Goal: Entertainment & Leisure: Consume media (video, audio)

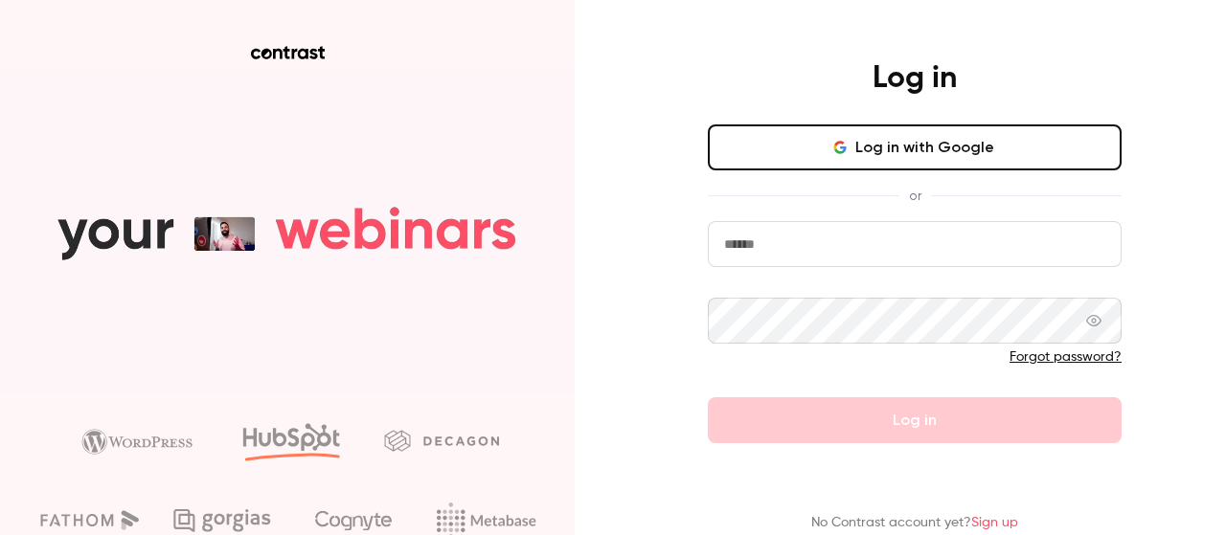
type input "**********"
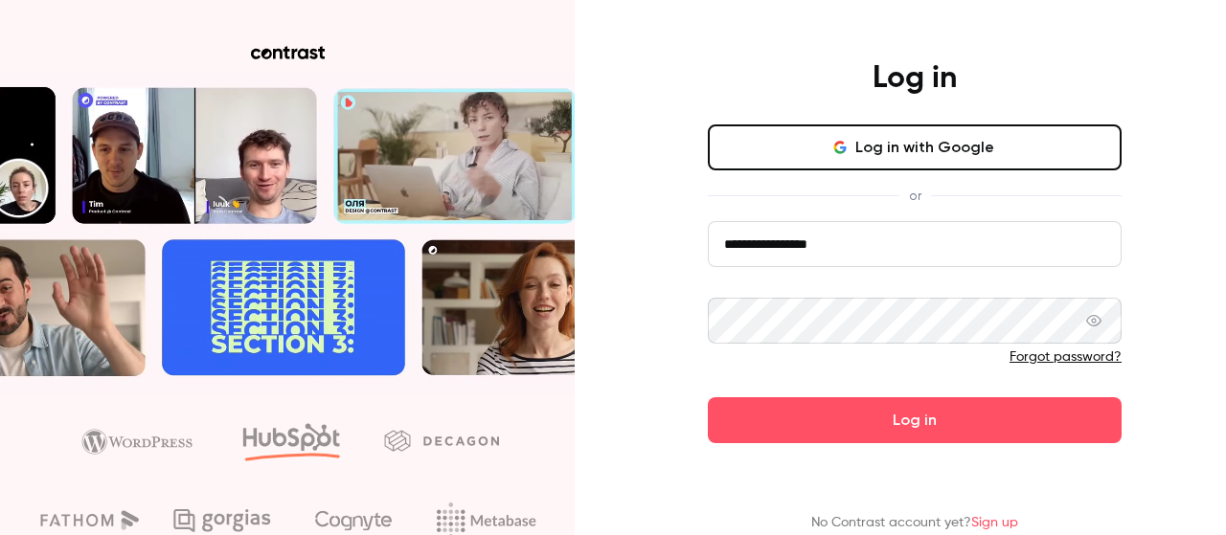
click at [889, 422] on form "**********" at bounding box center [915, 332] width 414 height 222
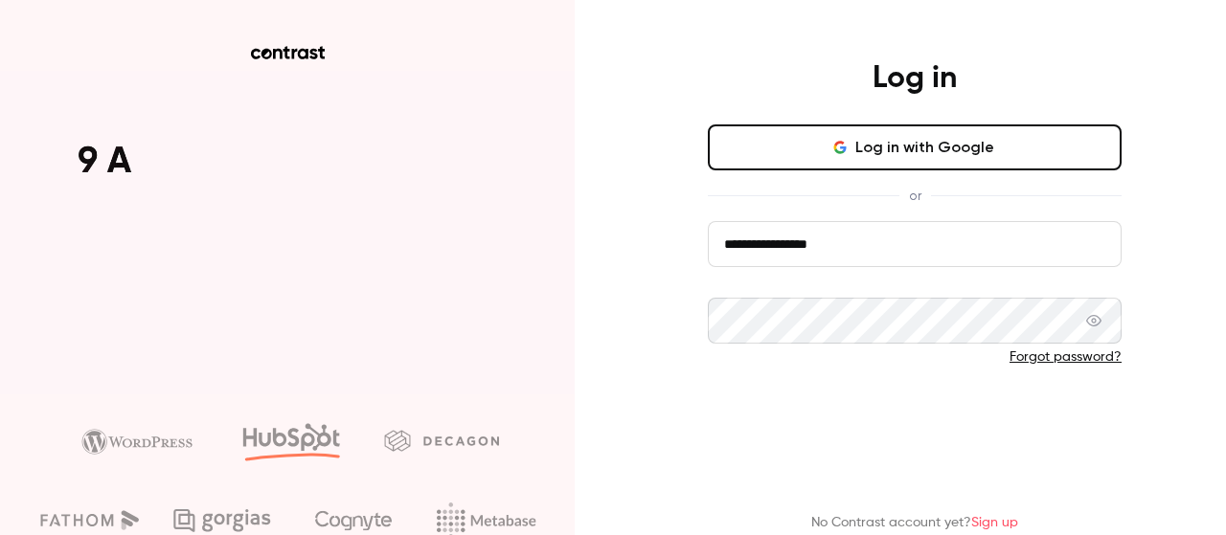
click at [909, 423] on button "Log in" at bounding box center [915, 421] width 414 height 46
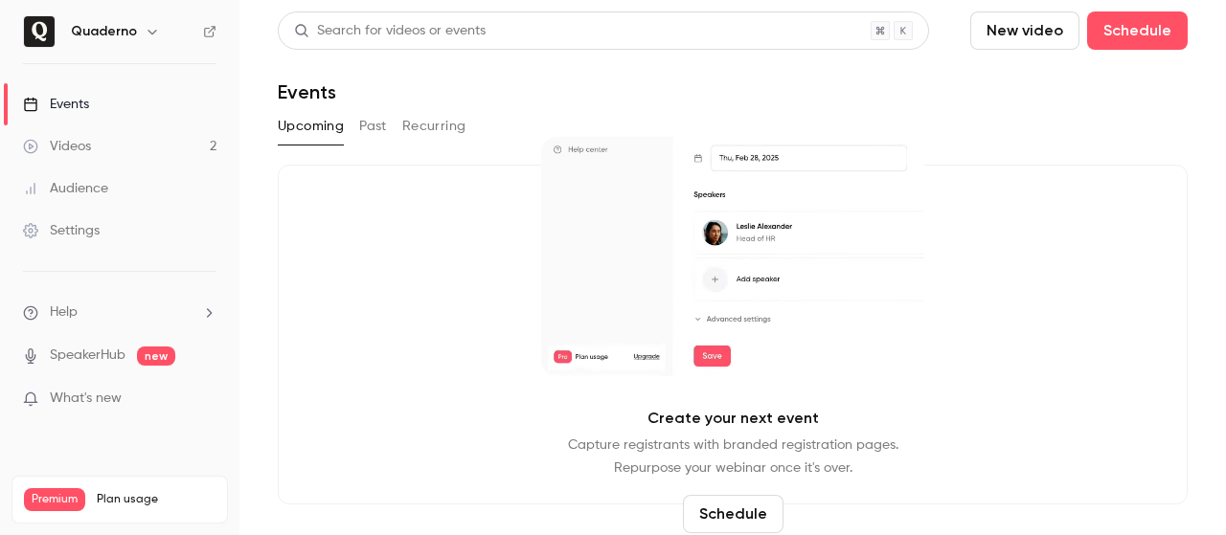
click at [142, 149] on link "Videos 2" at bounding box center [119, 146] width 239 height 42
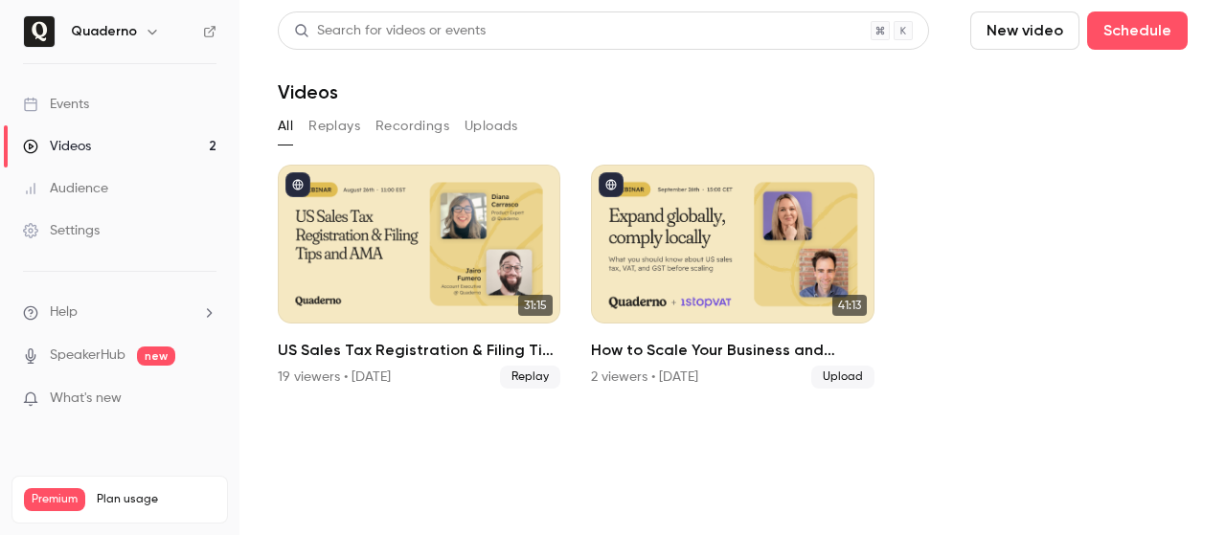
click at [410, 123] on button "Recordings" at bounding box center [413, 126] width 74 height 31
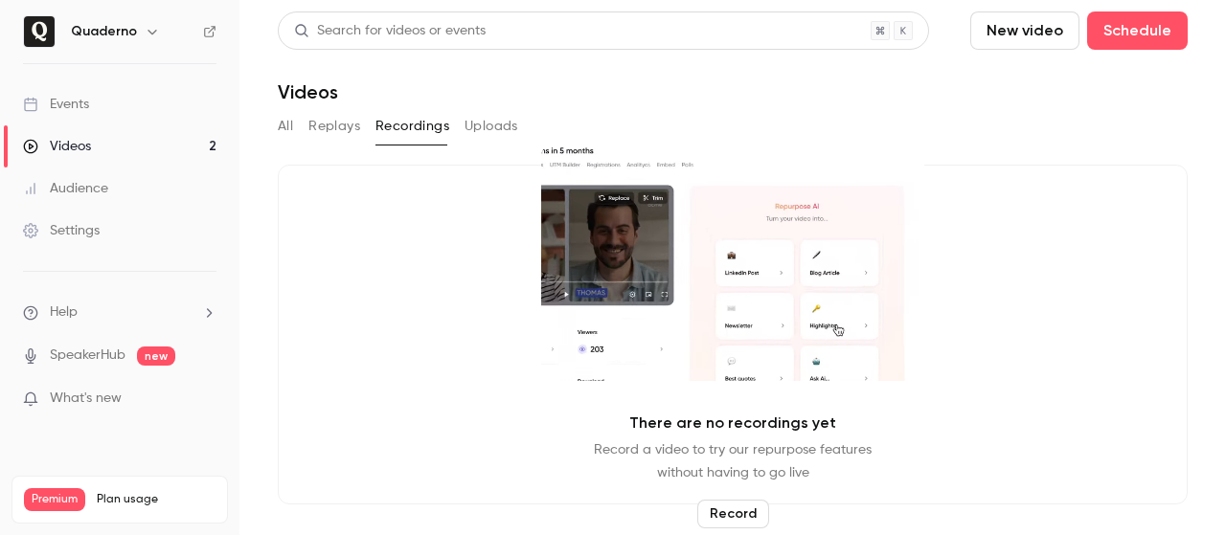
click at [481, 127] on button "Uploads" at bounding box center [492, 126] width 54 height 31
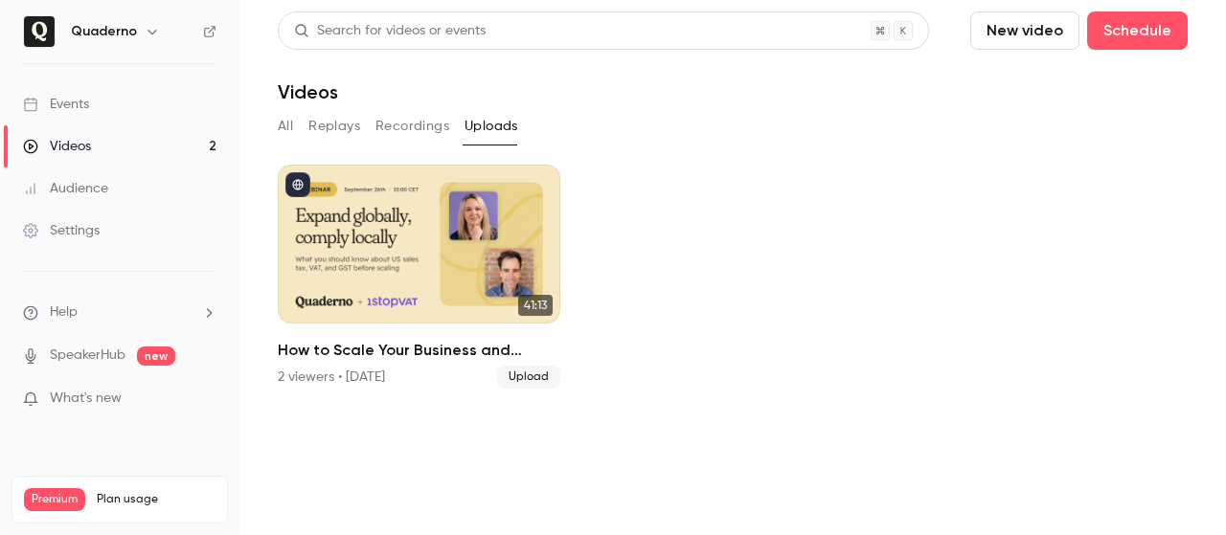
click at [341, 121] on button "Replays" at bounding box center [334, 126] width 52 height 31
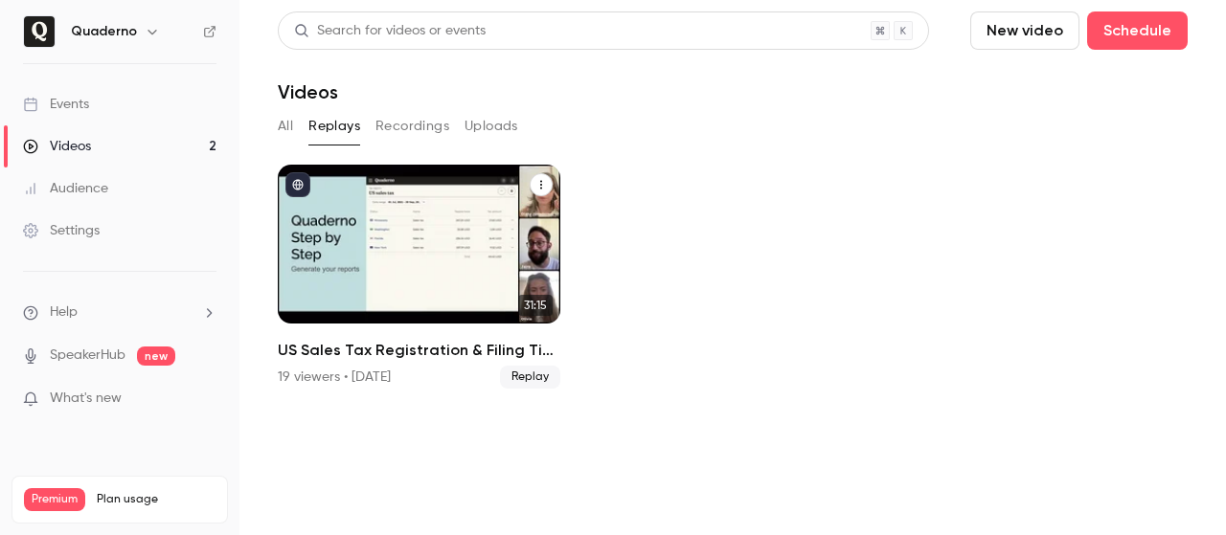
click at [537, 185] on icon "US Sales Tax Registration & Filing Tips and AMA" at bounding box center [540, 184] width 11 height 11
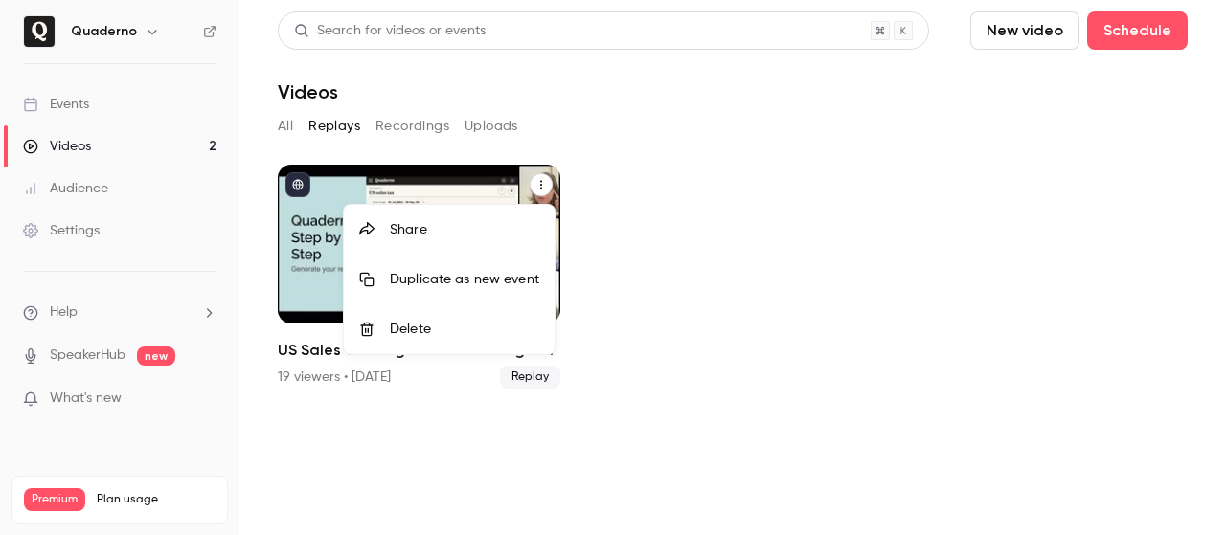
click at [680, 170] on div at bounding box center [613, 267] width 1226 height 535
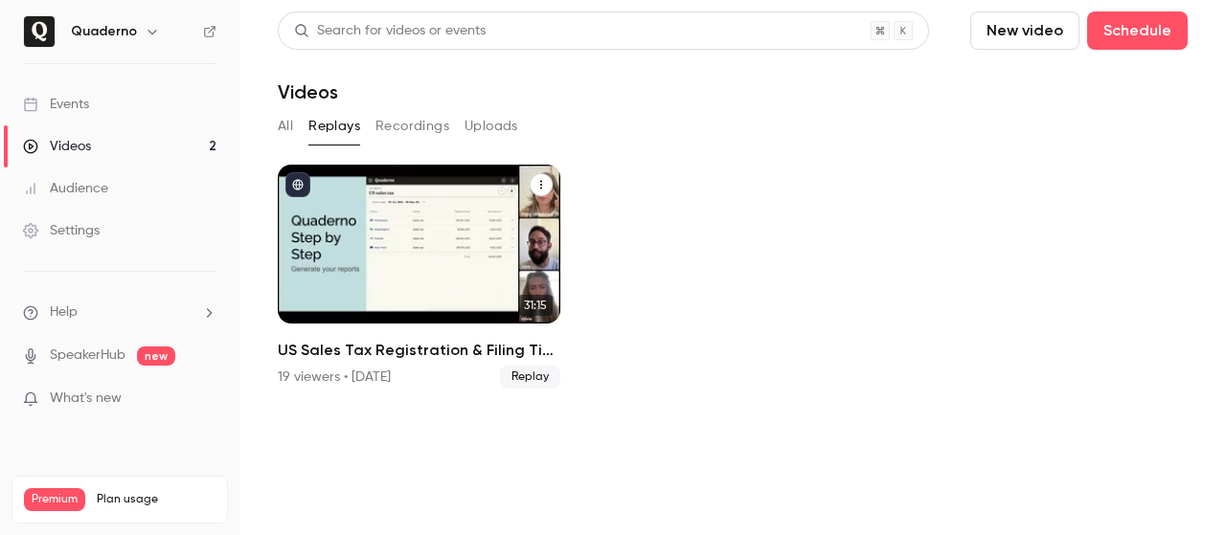
drag, startPoint x: 451, startPoint y: 229, endPoint x: 748, endPoint y: 127, distance: 313.8
click at [748, 127] on div "All Replays Recordings Uploads" at bounding box center [733, 126] width 910 height 31
click at [412, 263] on div "US Sales Tax Registration & Filing Tips and AMA" at bounding box center [419, 244] width 283 height 159
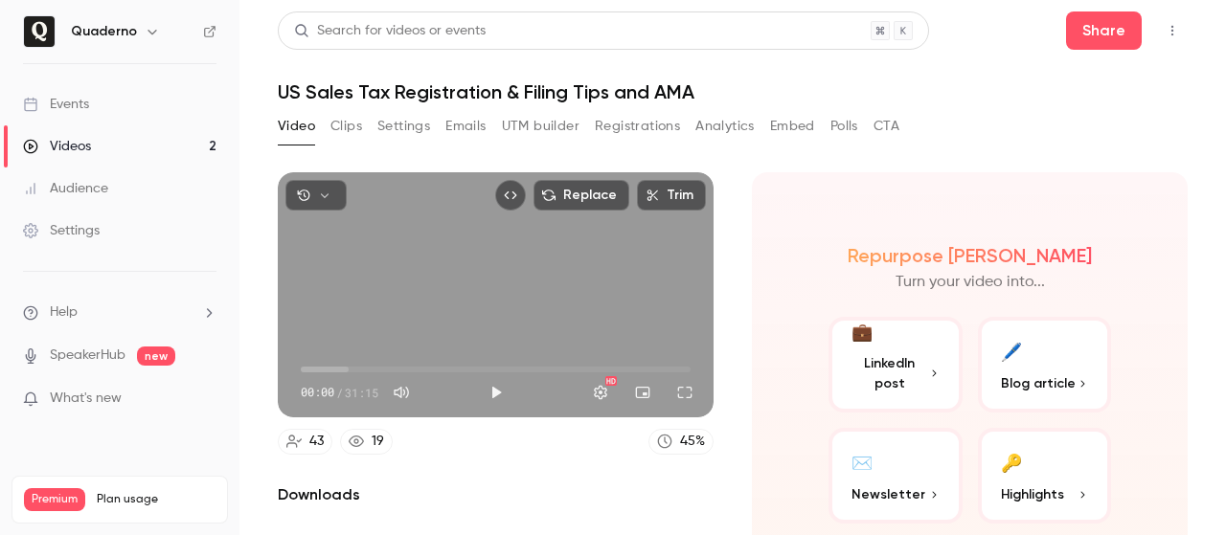
drag, startPoint x: 497, startPoint y: 288, endPoint x: 536, endPoint y: 467, distance: 182.5
click at [536, 467] on div "Replace Trim 00:00 00:00 / 31:15 HD 43 19 45 % Downloads Webinar recording Loca…" at bounding box center [496, 439] width 436 height 535
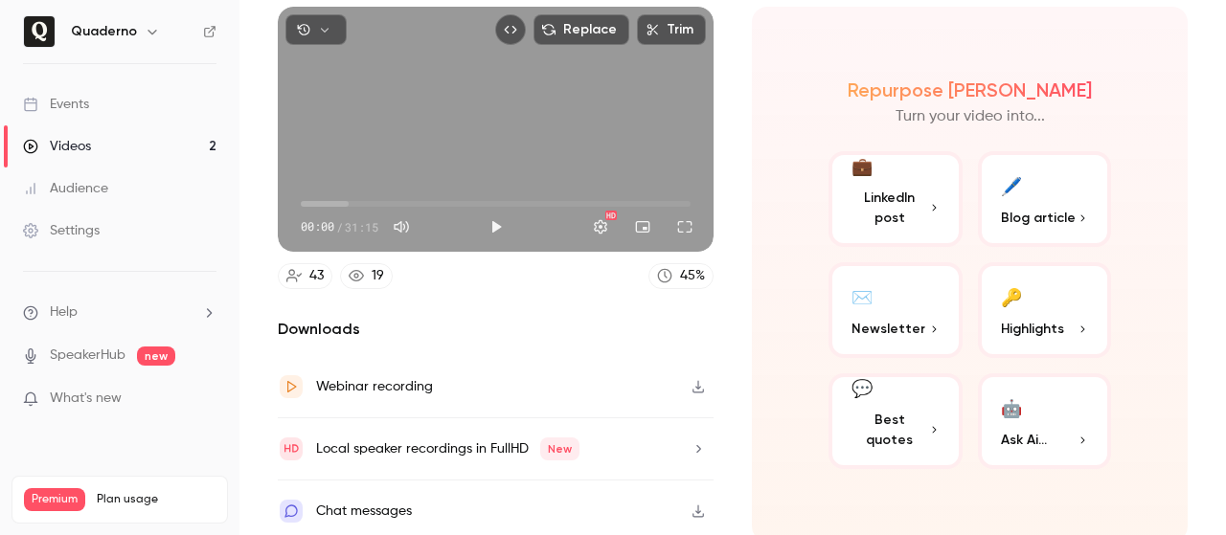
scroll to position [167, 0]
click at [692, 383] on icon "button" at bounding box center [698, 385] width 15 height 13
click at [770, 293] on div "Repurpose Ai Turn your video into... 💼 LinkedIn post 🖊️ Blog article ✉️ Newslet…" at bounding box center [970, 273] width 436 height 535
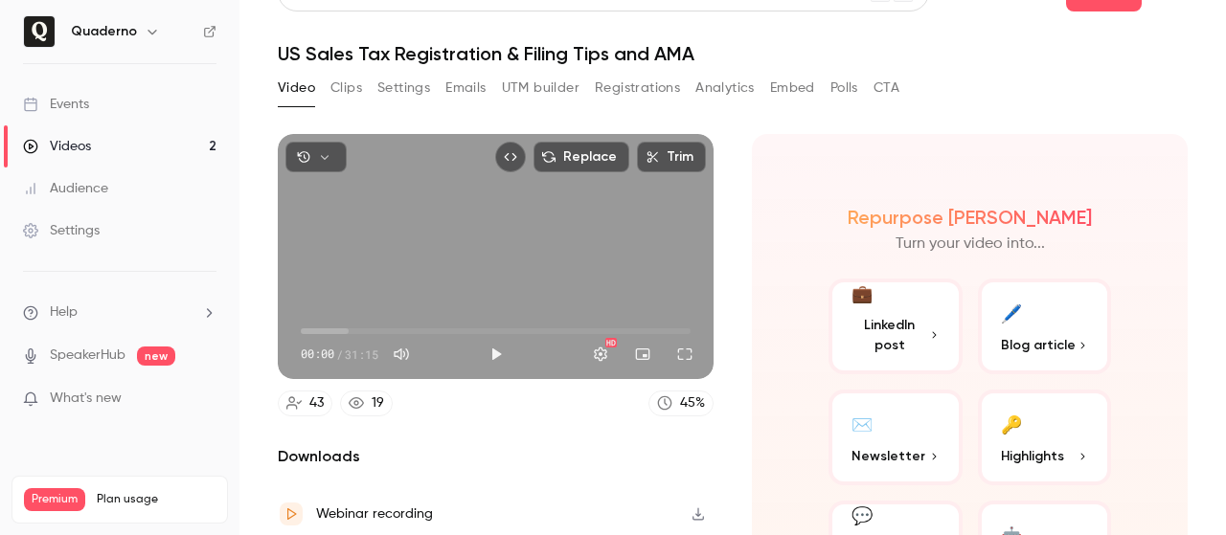
scroll to position [34, 0]
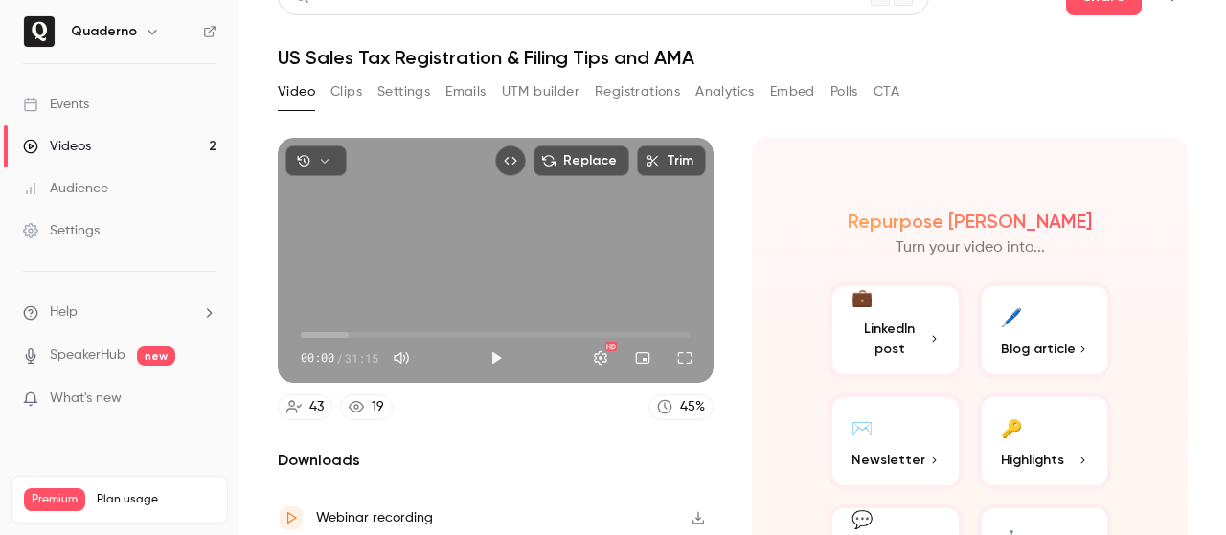
click at [318, 158] on icon "button" at bounding box center [324, 160] width 13 height 13
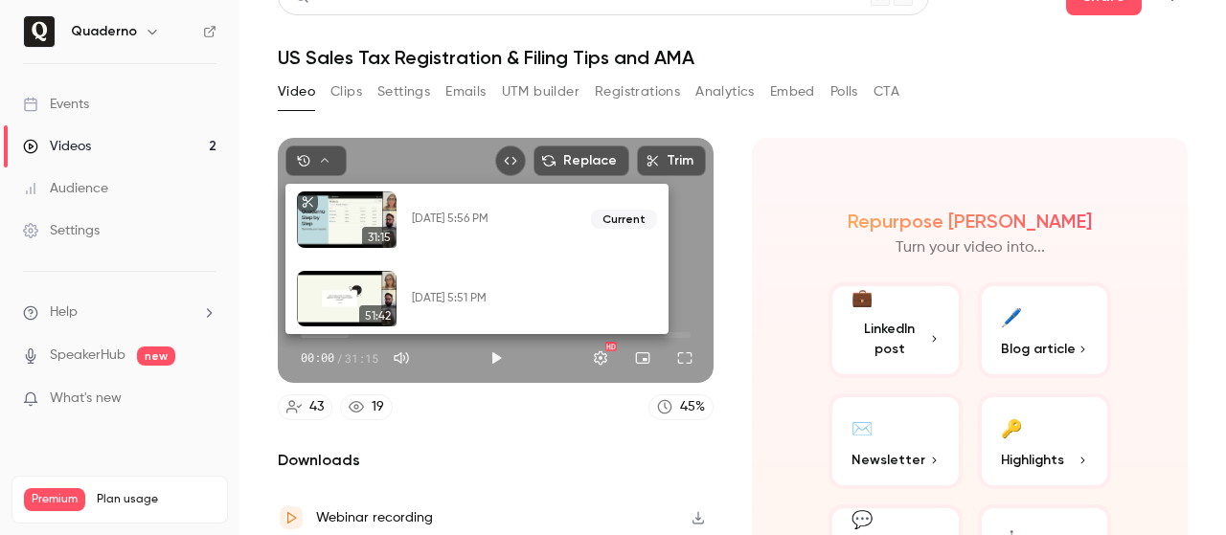
click at [755, 233] on div at bounding box center [613, 267] width 1226 height 535
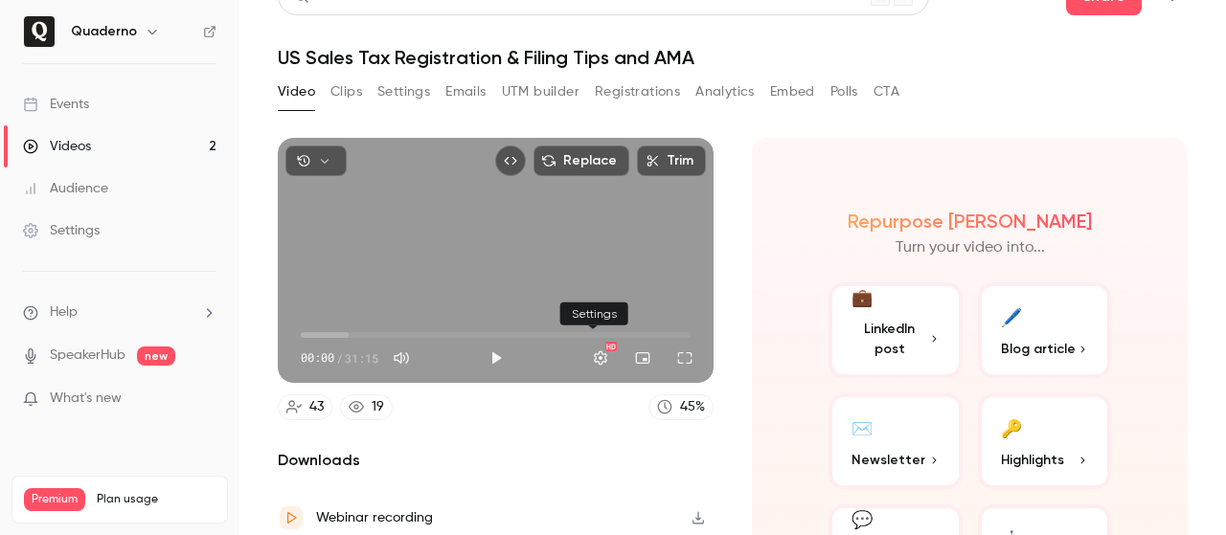
click at [598, 355] on button "Settings" at bounding box center [600, 358] width 38 height 38
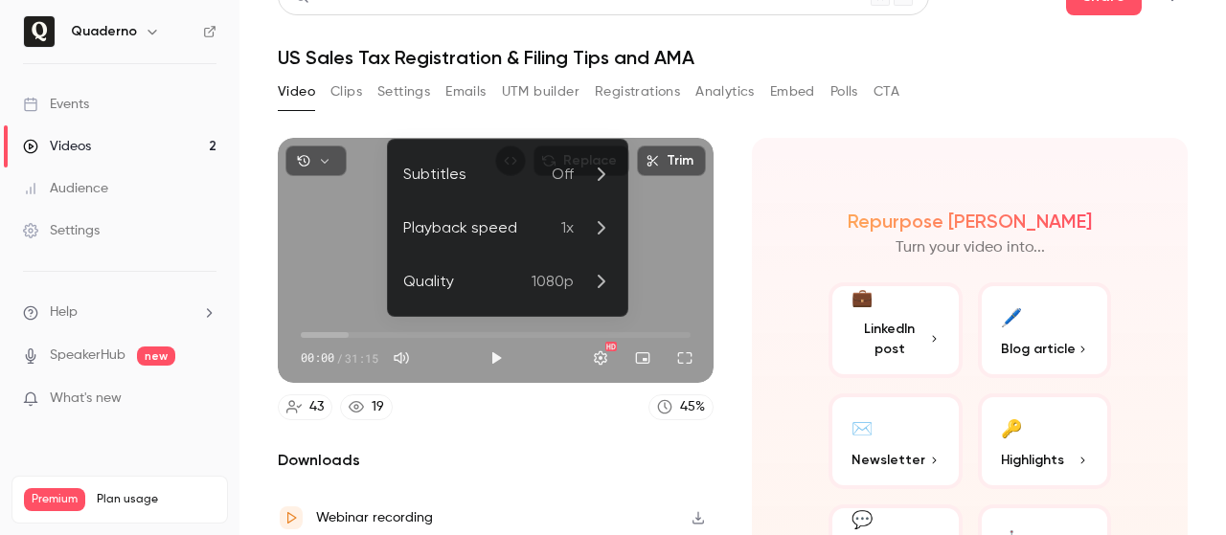
click at [755, 251] on div at bounding box center [613, 267] width 1226 height 535
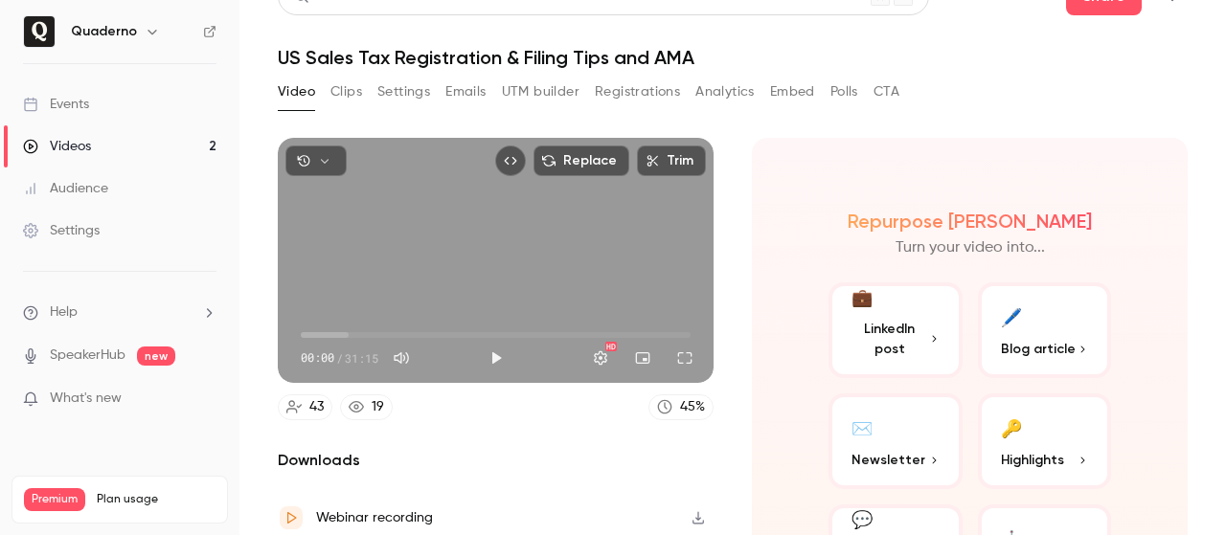
click at [355, 93] on button "Clips" at bounding box center [346, 92] width 32 height 31
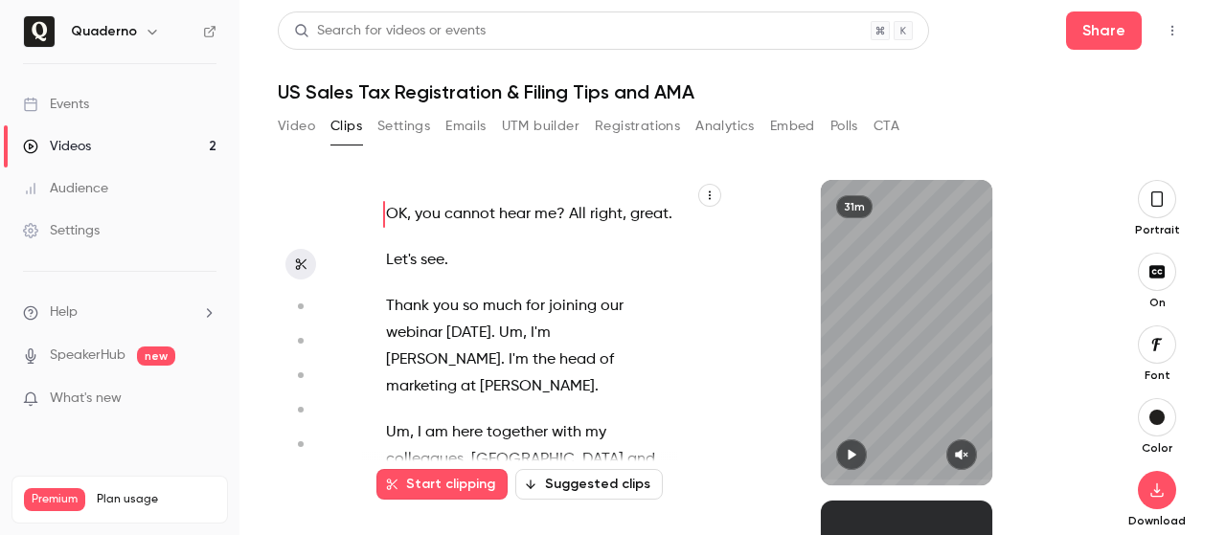
click at [705, 196] on icon "button" at bounding box center [709, 195] width 11 height 11
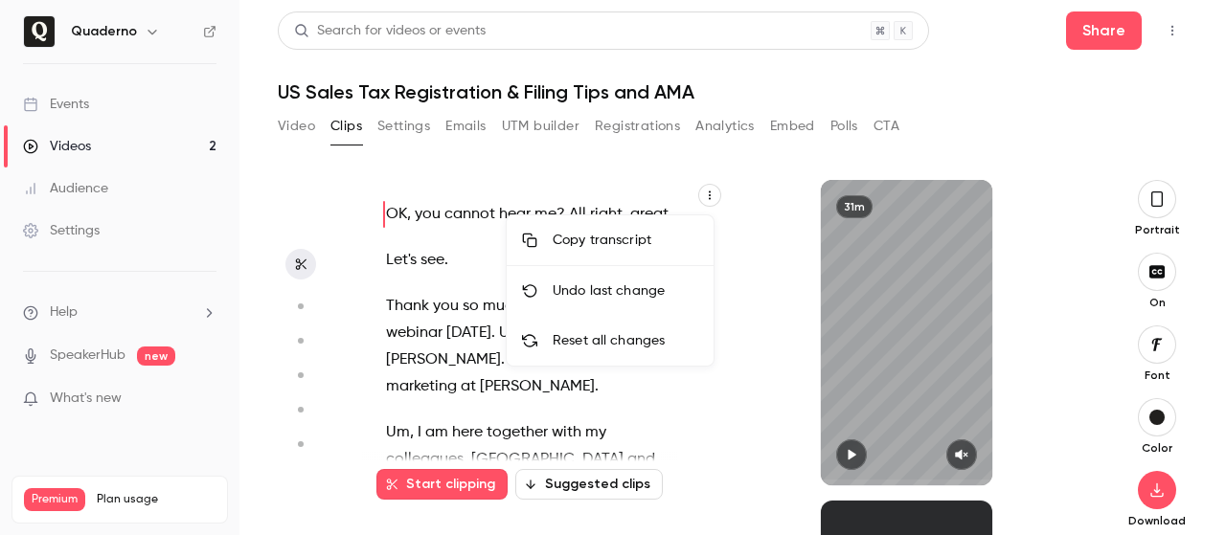
click at [651, 239] on div "Copy transcript" at bounding box center [626, 240] width 146 height 19
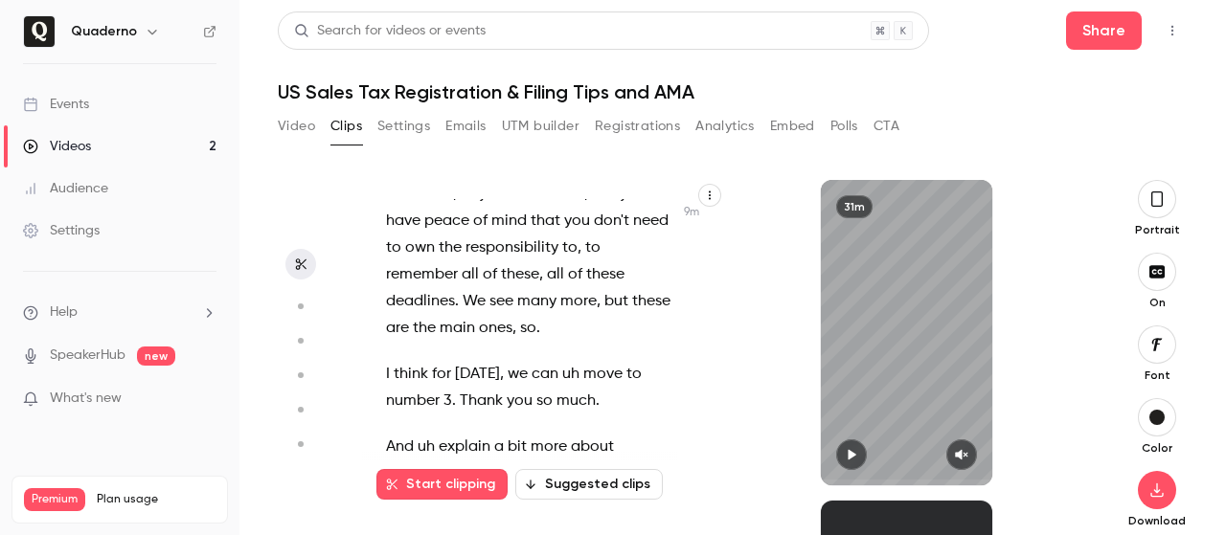
scroll to position [8146, 0]
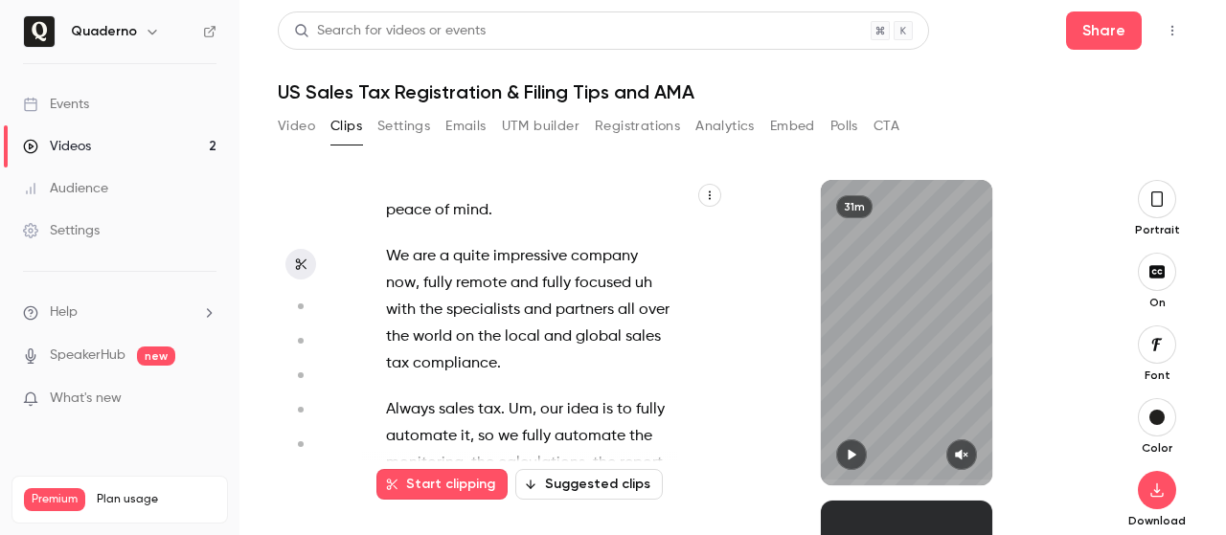
click at [296, 121] on button "Video" at bounding box center [296, 126] width 37 height 31
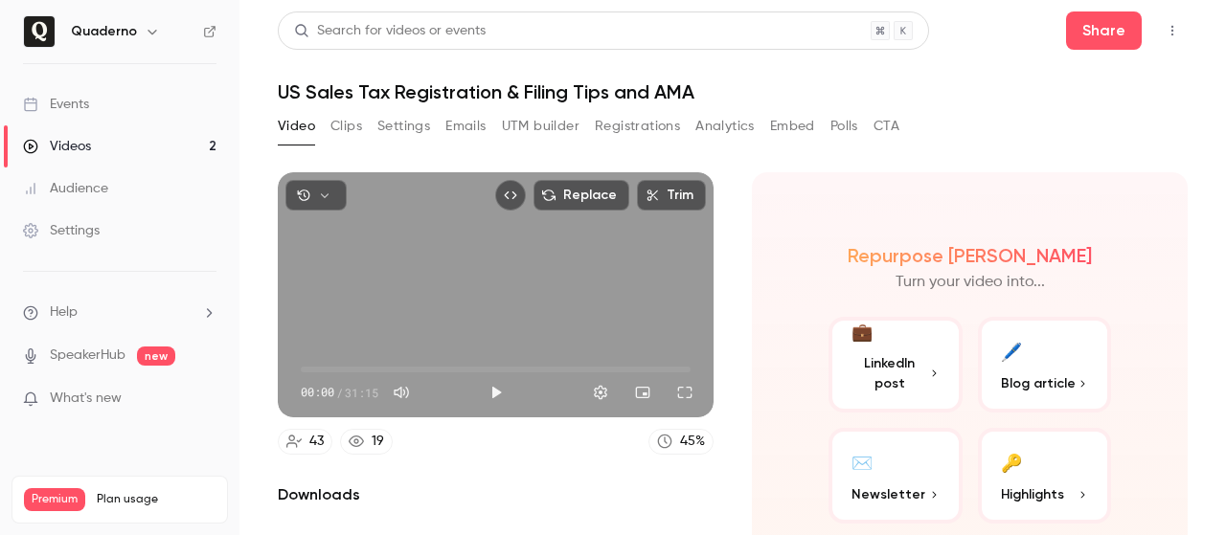
click at [113, 147] on link "Videos 2" at bounding box center [119, 146] width 239 height 42
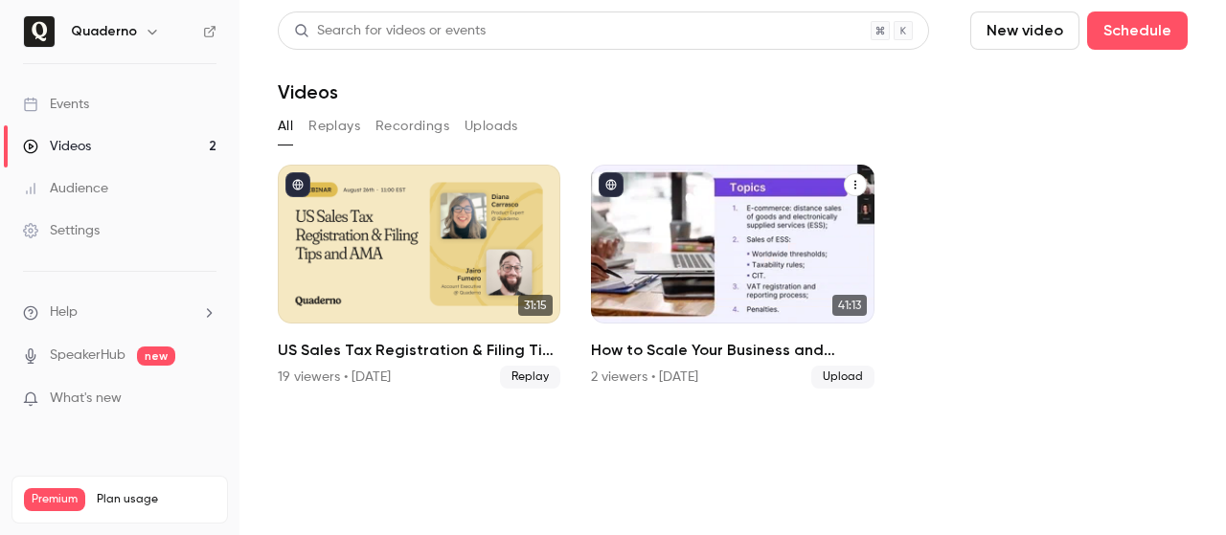
click at [707, 239] on div "How to Scale Your Business and Comply with Local Taxes - Webinar Quaderno x 1st…" at bounding box center [732, 244] width 283 height 159
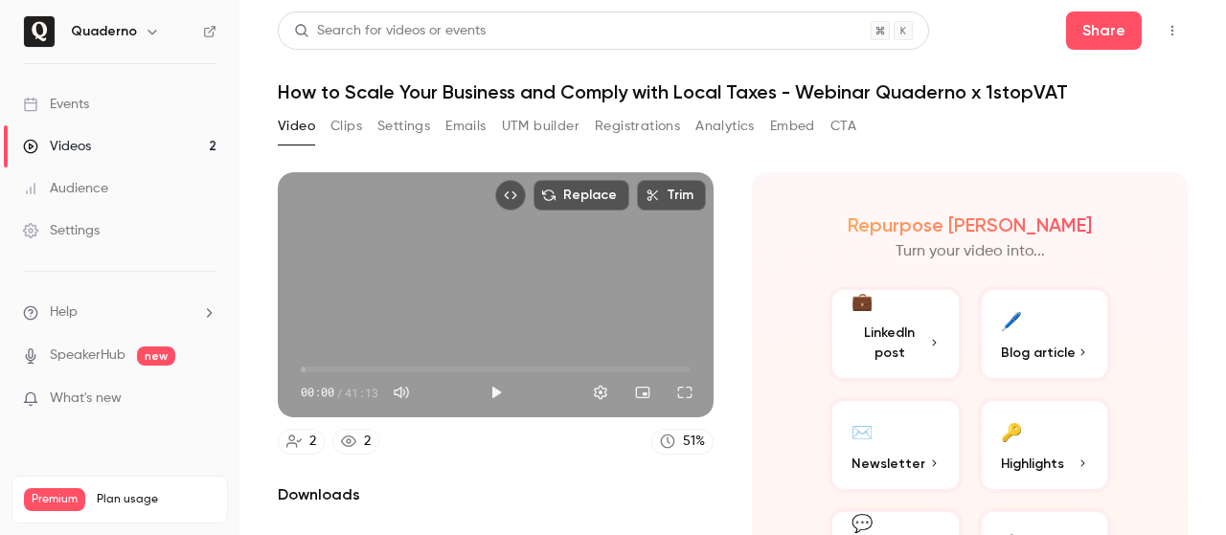
click at [345, 126] on button "Clips" at bounding box center [346, 126] width 32 height 31
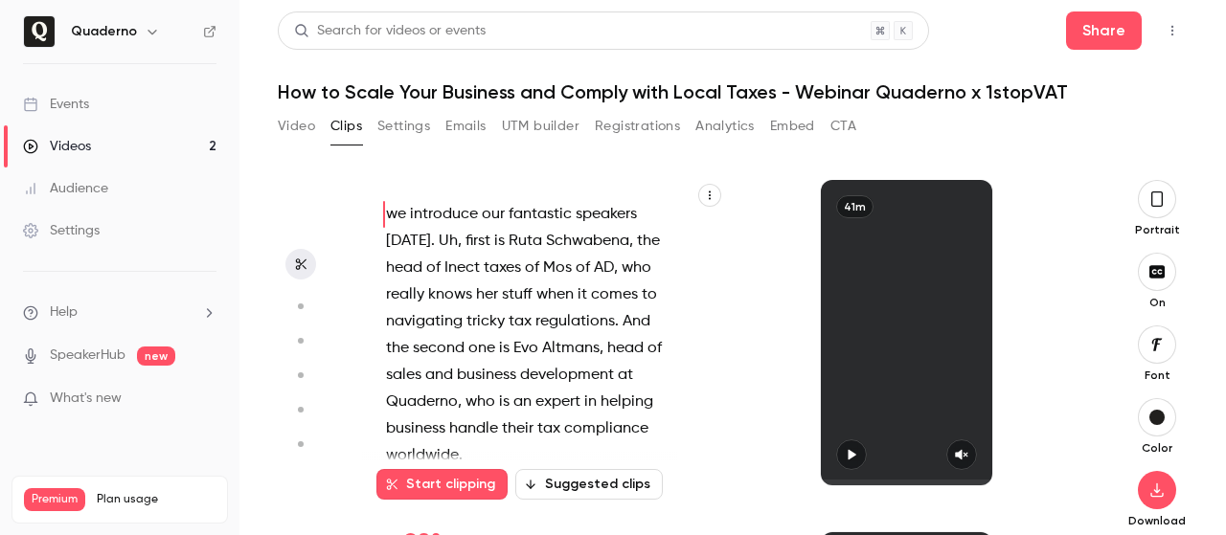
scroll to position [38, 0]
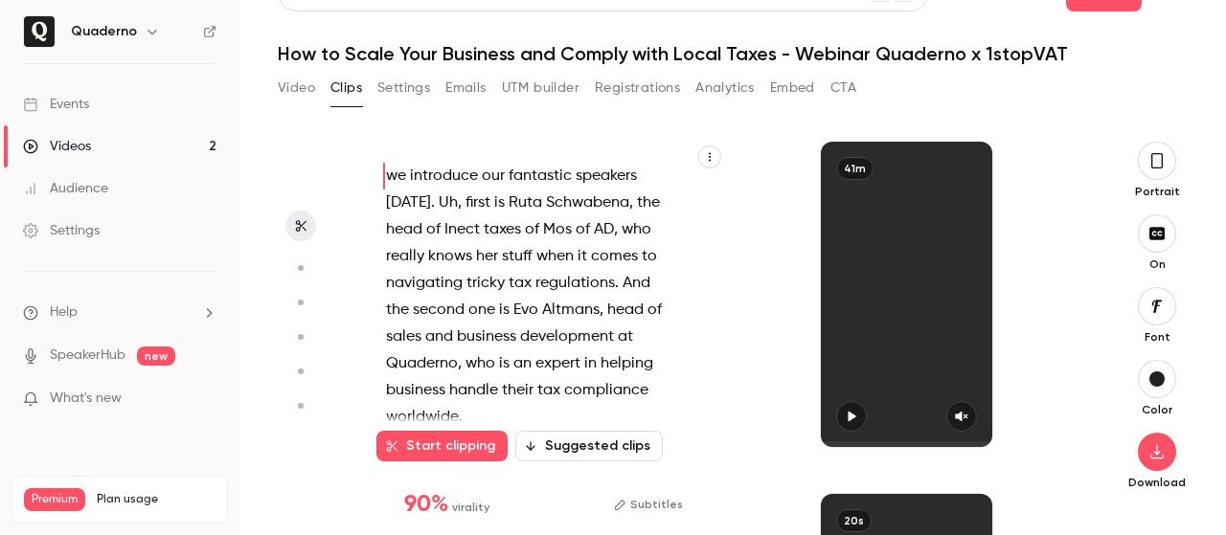
click at [705, 158] on icon "button" at bounding box center [709, 156] width 11 height 11
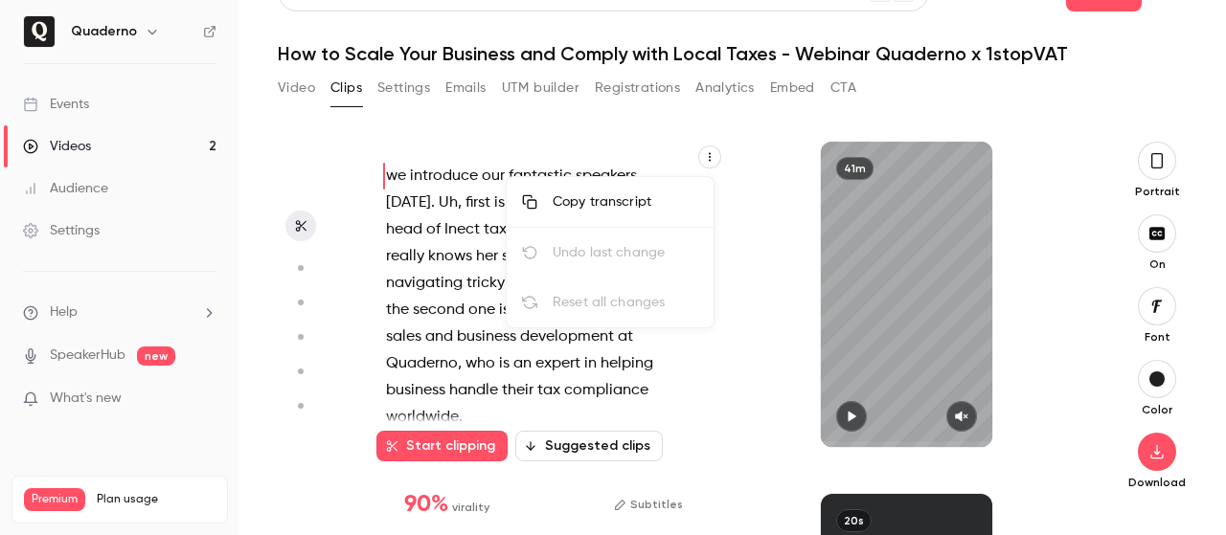
click at [654, 202] on div "Copy transcript" at bounding box center [626, 202] width 146 height 19
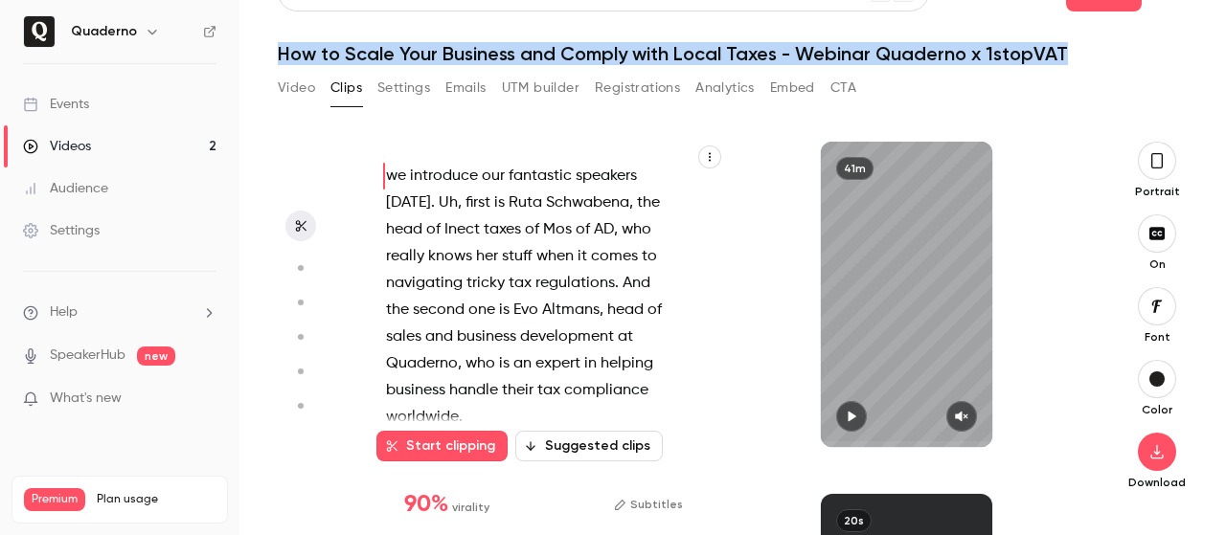
drag, startPoint x: 1064, startPoint y: 55, endPoint x: 272, endPoint y: 55, distance: 792.2
click at [272, 55] on main "Search for videos or events Share How to Scale Your Business and Comply with Lo…" at bounding box center [732, 267] width 987 height 535
copy h1 "How to Scale Your Business and Comply with Local Taxes - Webinar Quaderno x 1st…"
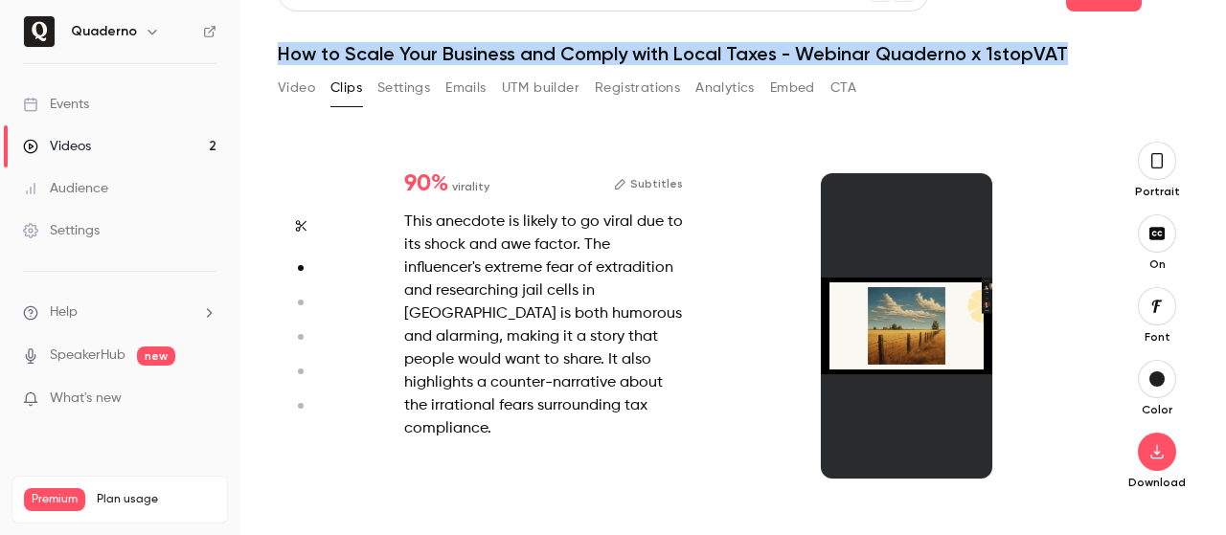
scroll to position [321, 0]
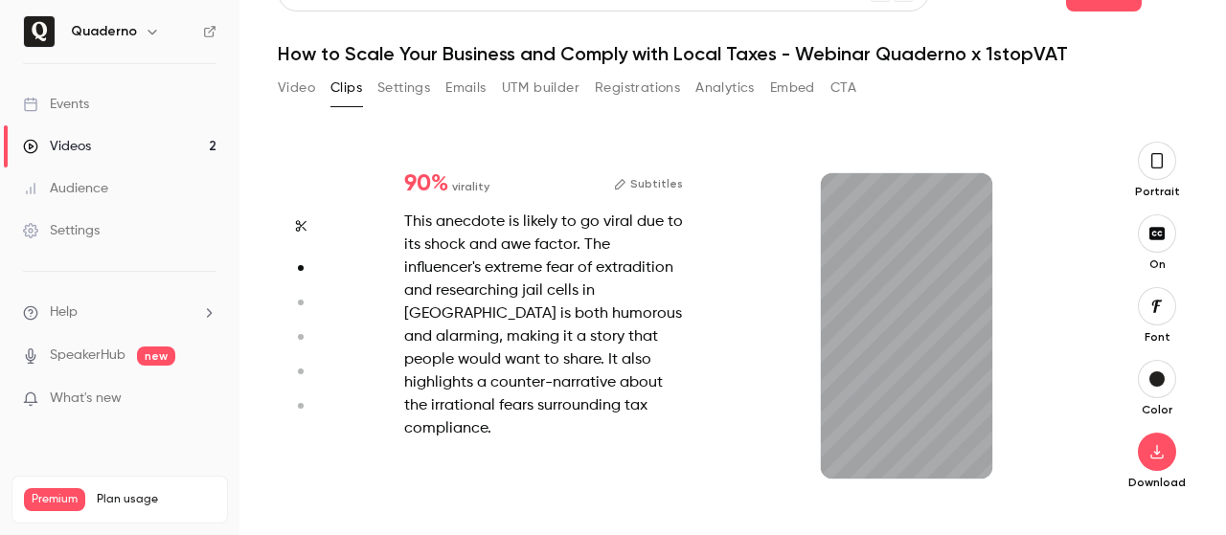
click at [299, 307] on icon "button" at bounding box center [299, 302] width 17 height 13
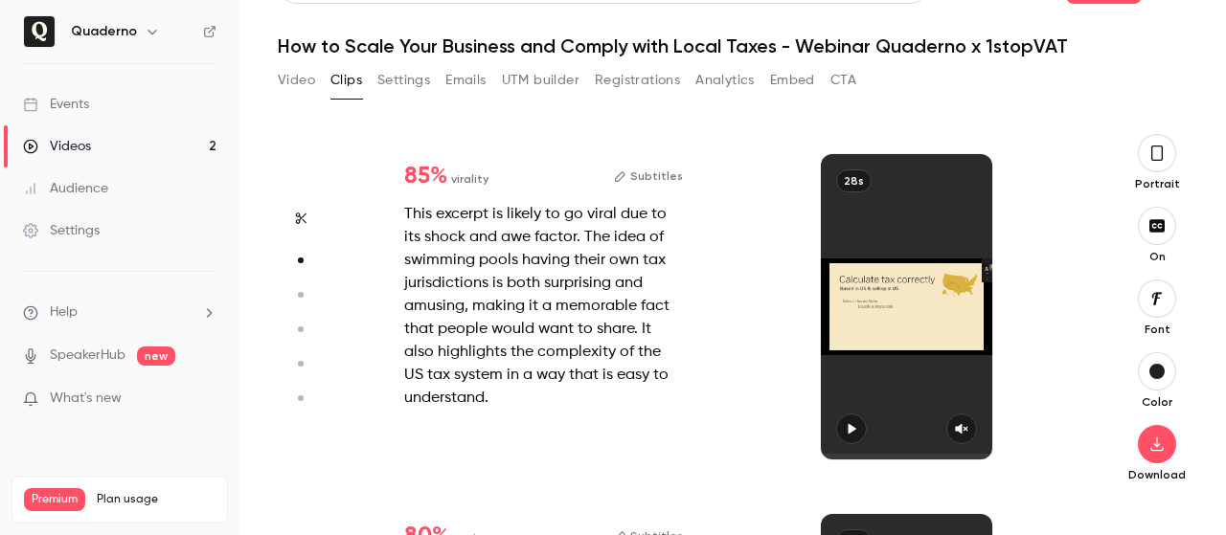
type input "*"
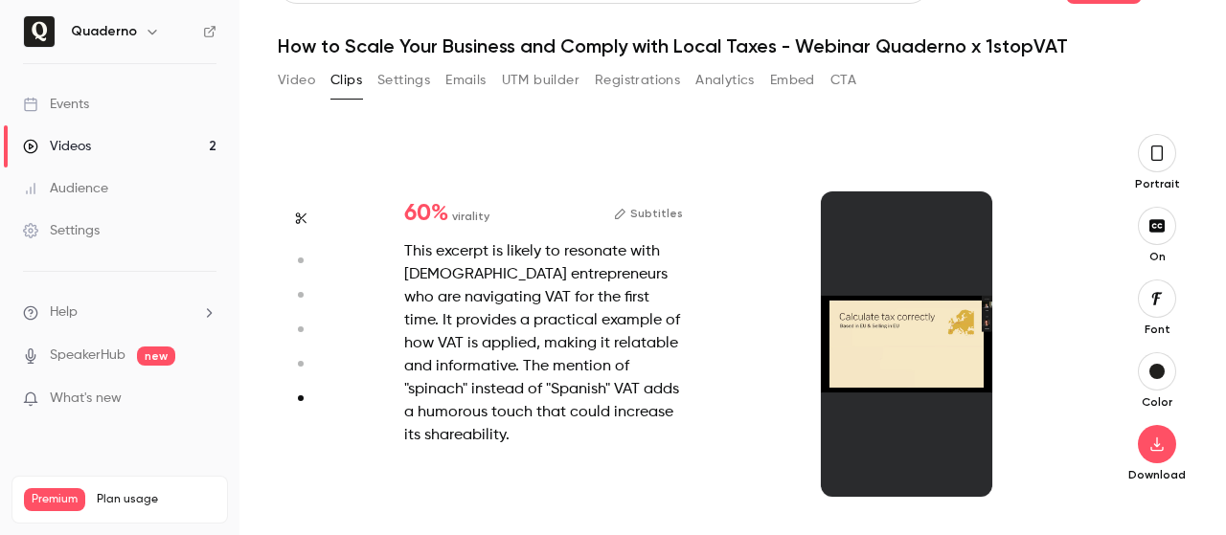
scroll to position [1724, 0]
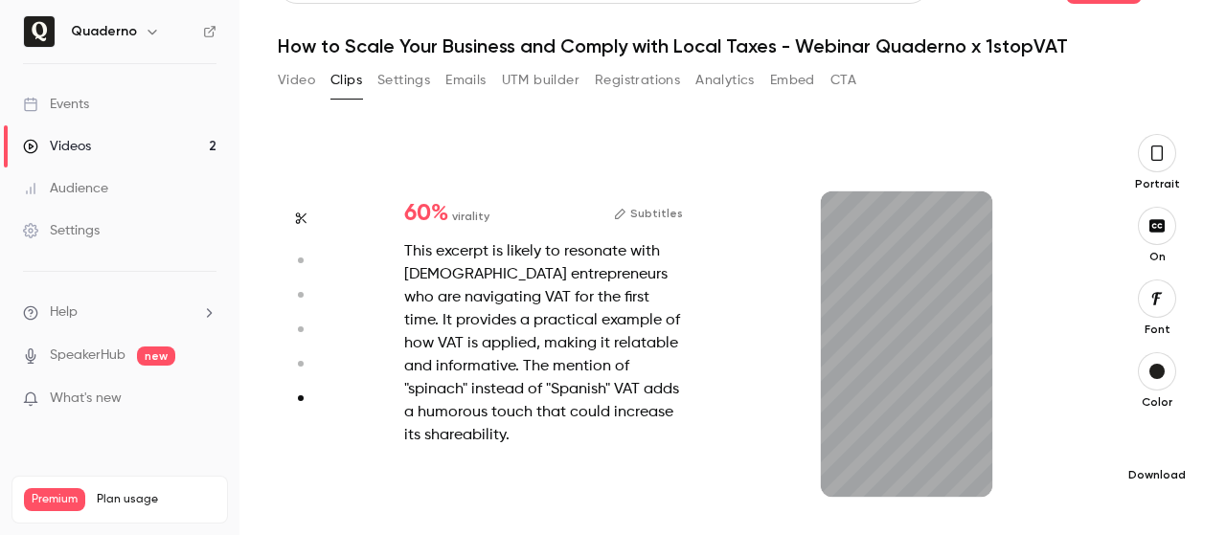
click at [1146, 446] on icon "button" at bounding box center [1157, 444] width 23 height 15
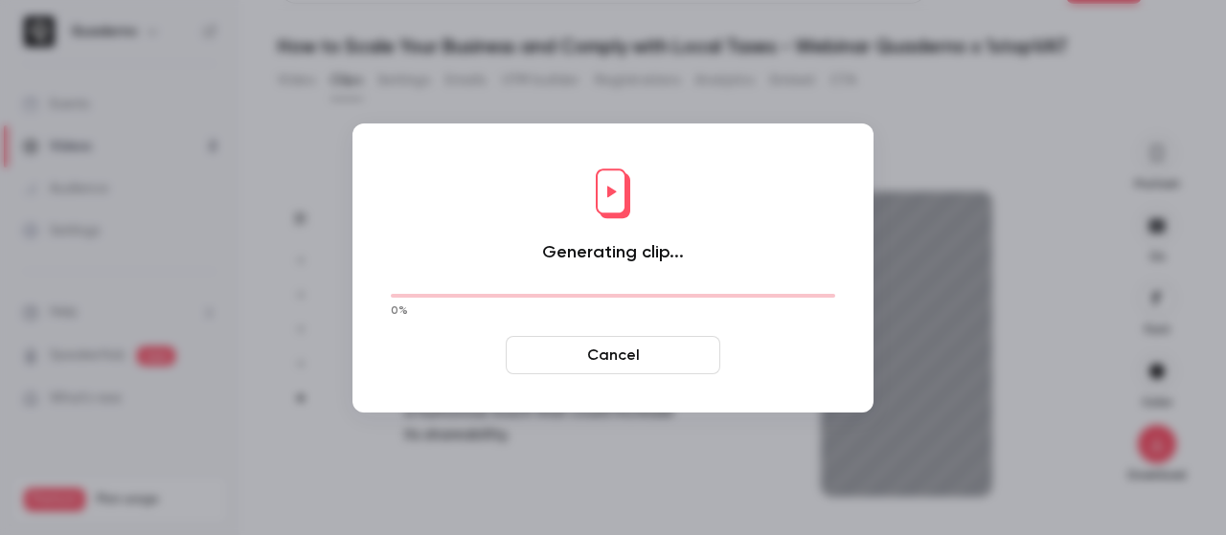
click at [715, 321] on div "Generating clip... 0 % Cancel" at bounding box center [613, 268] width 483 height 251
click at [671, 350] on button "Cancel" at bounding box center [613, 355] width 215 height 38
click at [615, 360] on button "Cancel" at bounding box center [613, 355] width 215 height 38
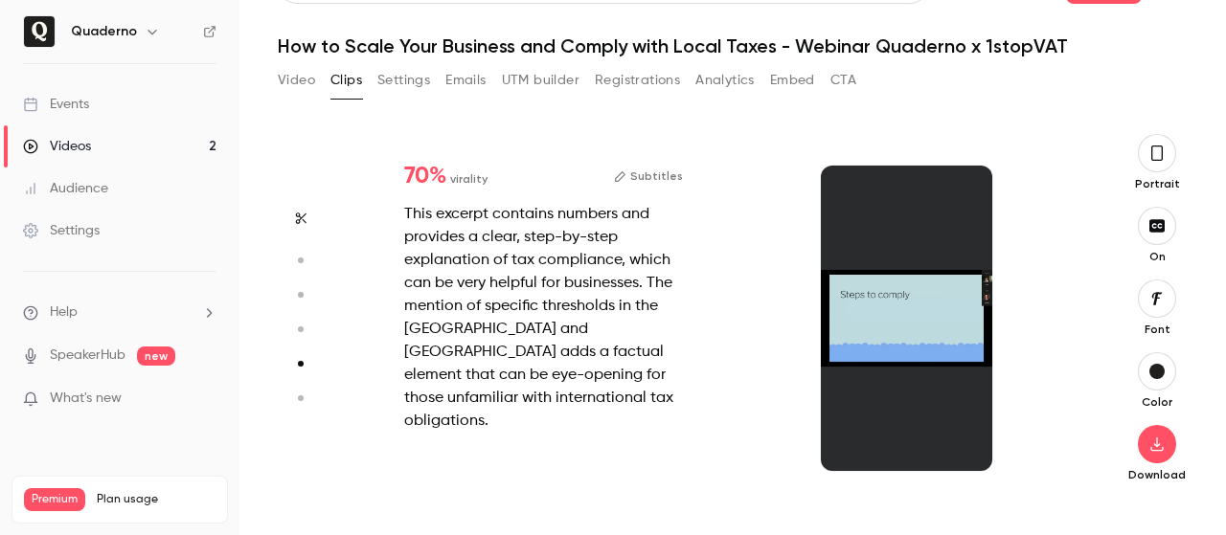
type input "*"
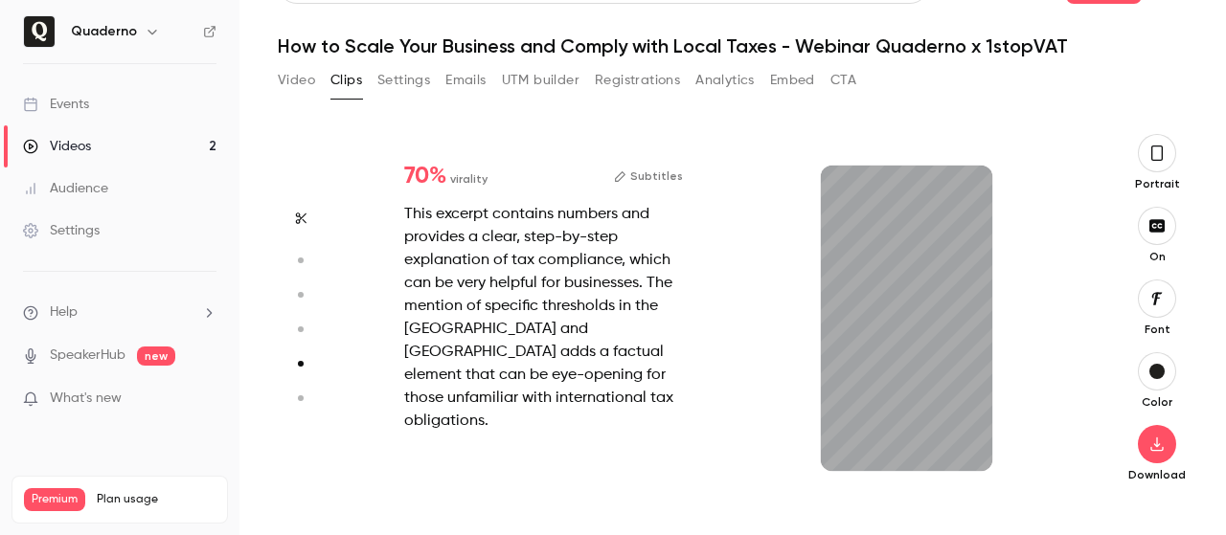
click at [298, 80] on button "Video" at bounding box center [296, 80] width 37 height 31
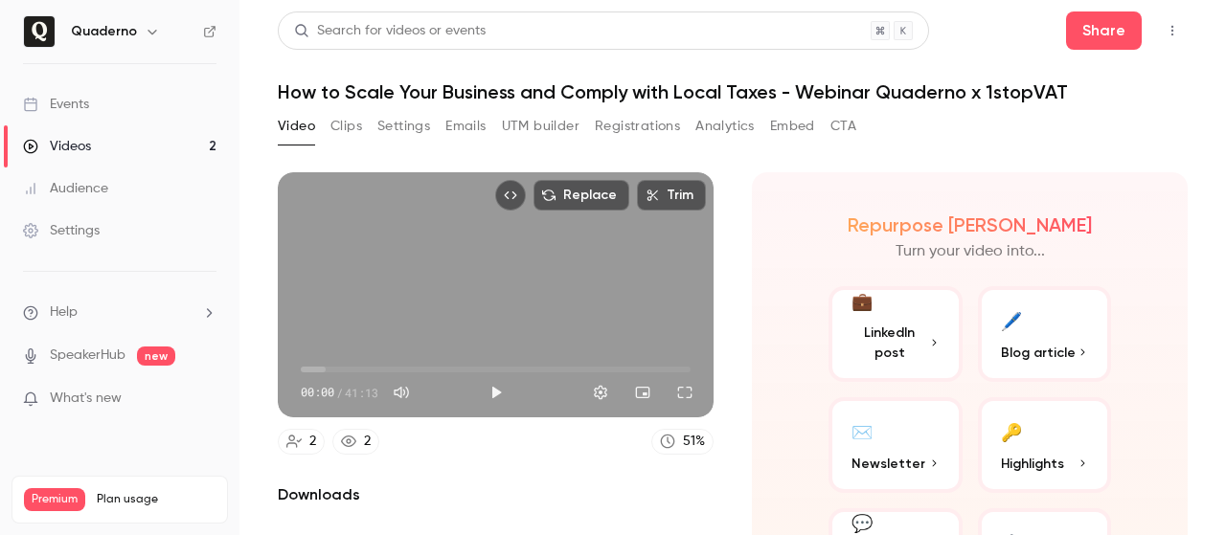
click at [355, 112] on button "Clips" at bounding box center [346, 126] width 32 height 31
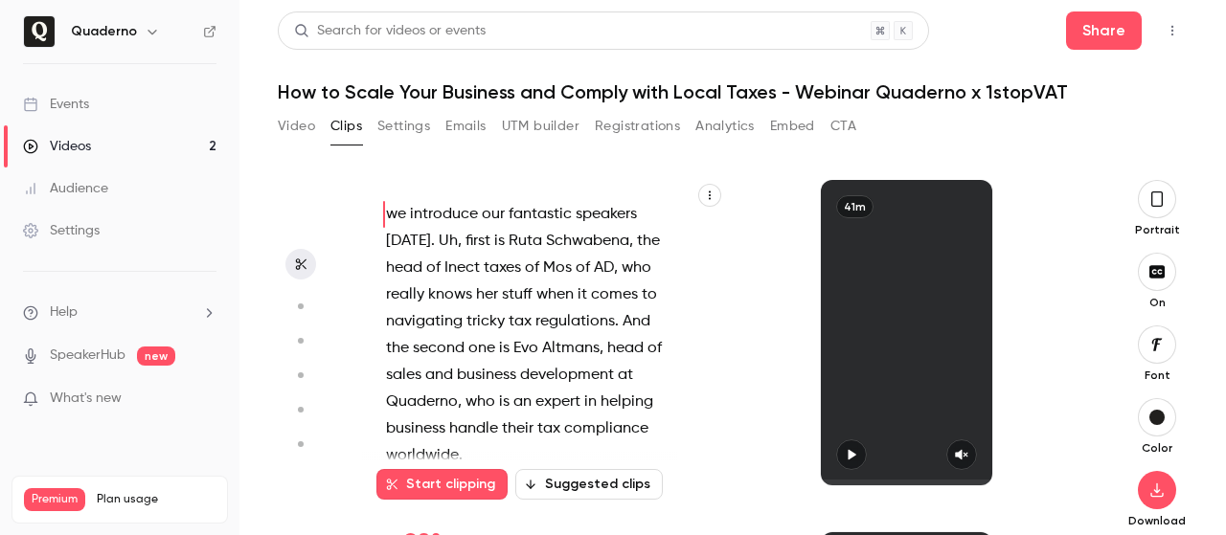
click at [300, 333] on aside at bounding box center [301, 380] width 46 height 401
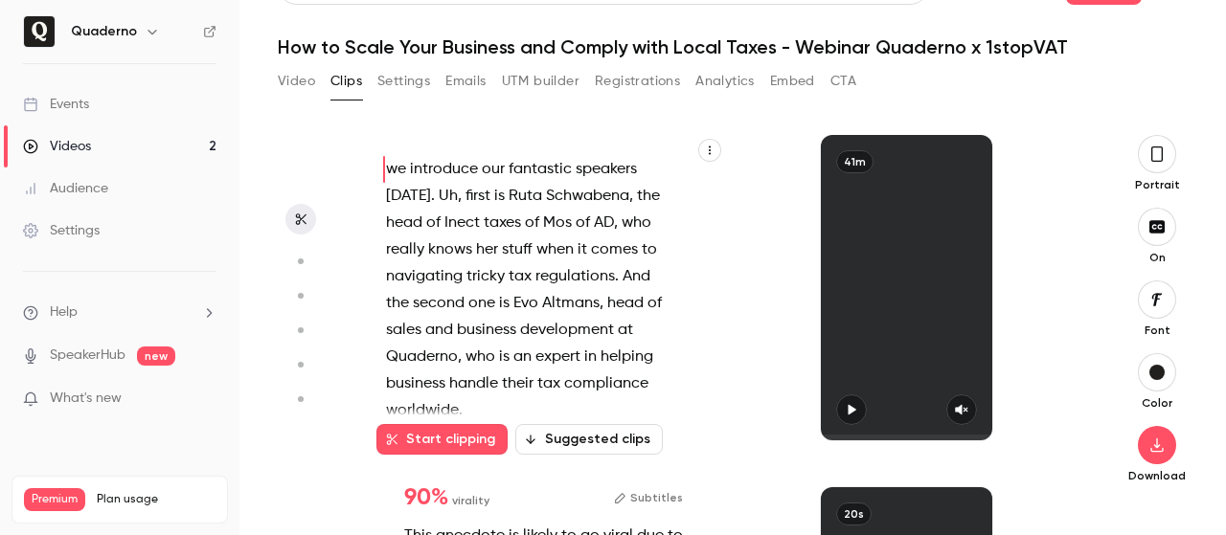
click at [303, 261] on circle "button" at bounding box center [301, 262] width 6 height 6
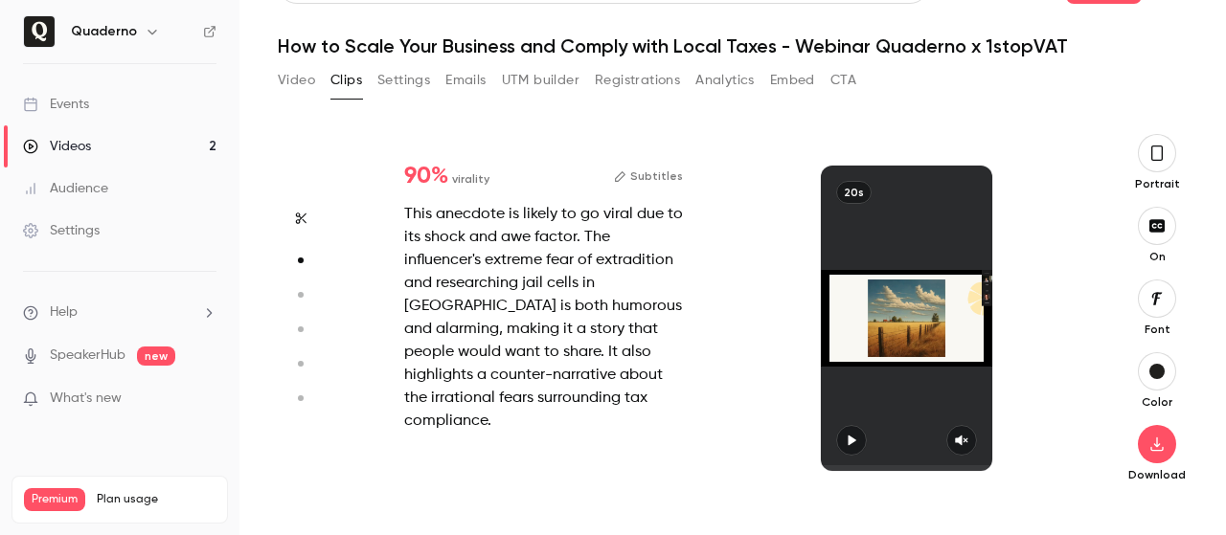
scroll to position [321, 0]
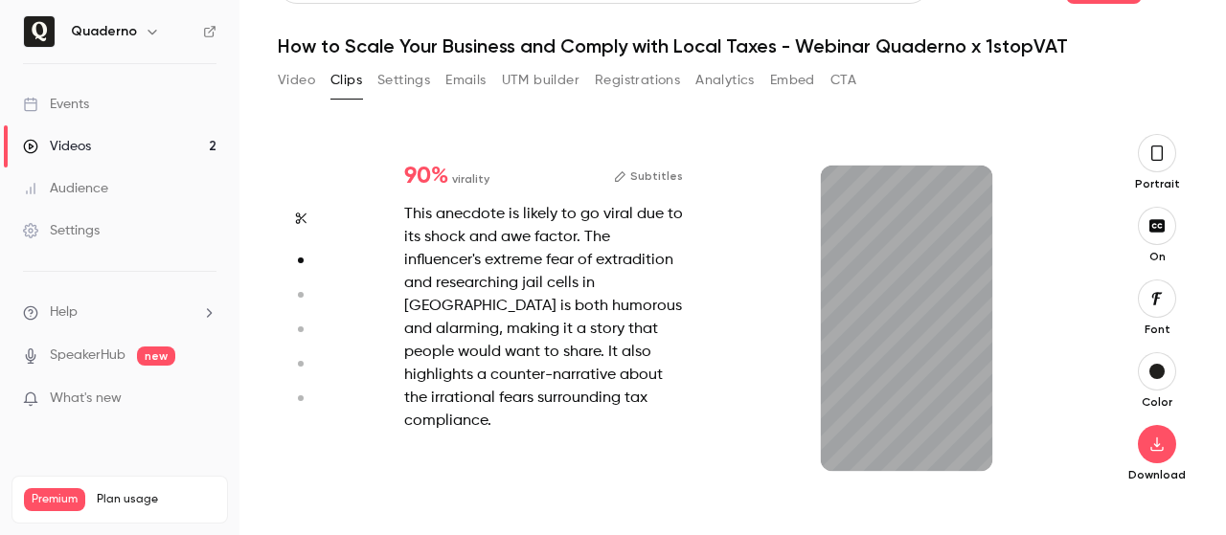
click at [299, 299] on icon "button" at bounding box center [299, 294] width 17 height 13
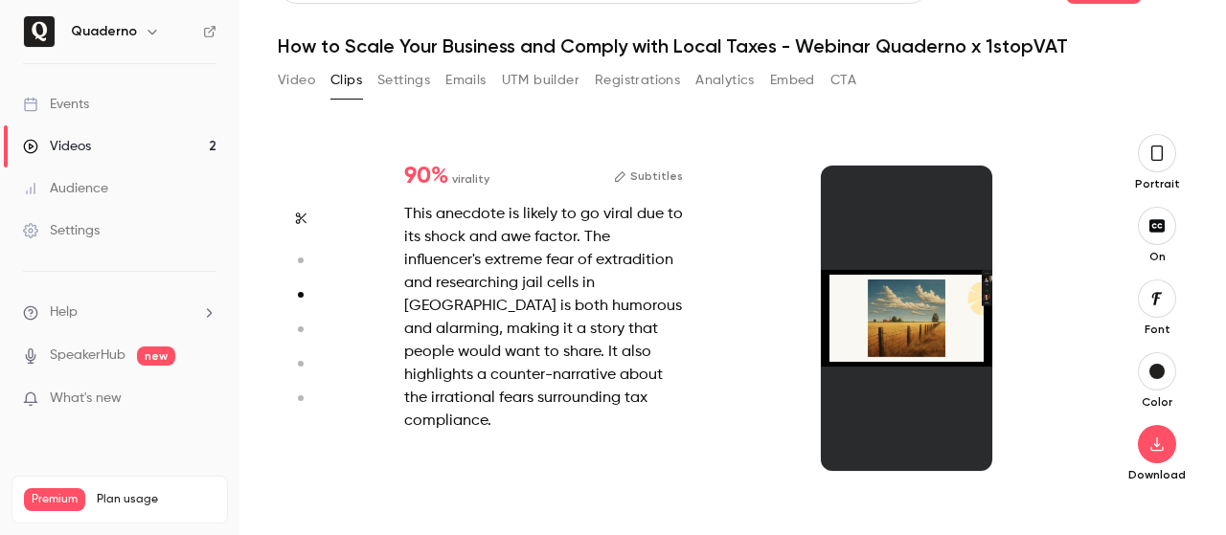
scroll to position [681, 0]
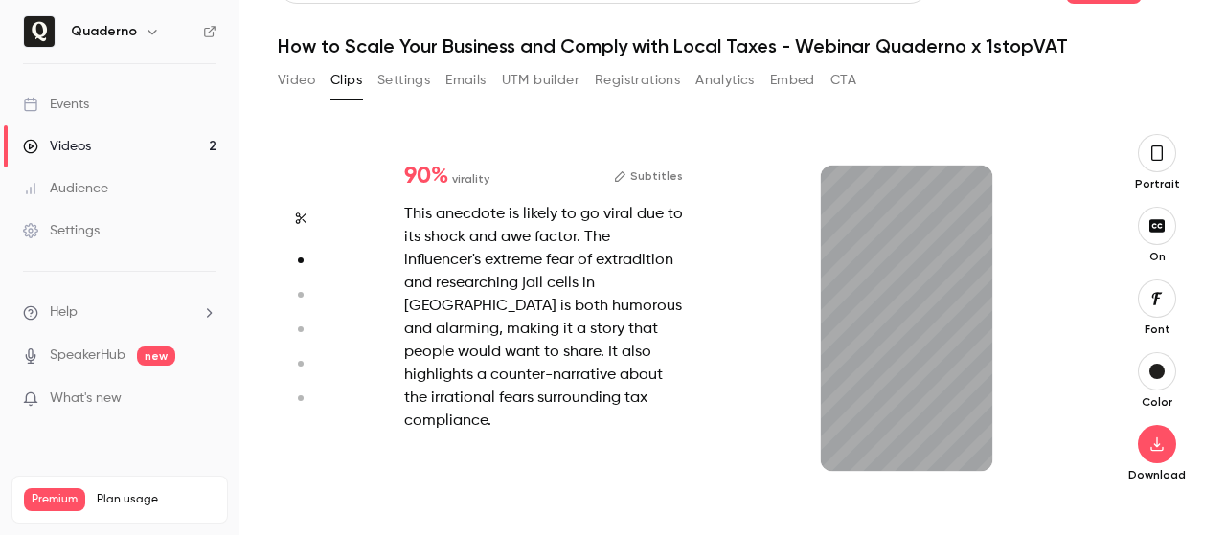
type input "*"
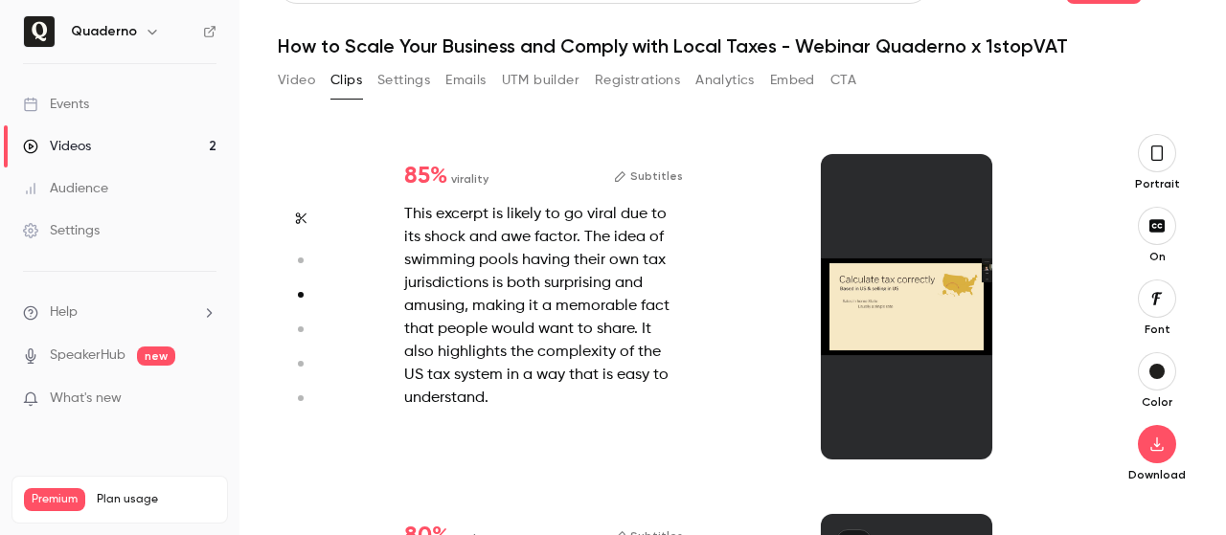
click at [522, 351] on div "This excerpt is likely to go viral due to its shock and awe factor. The idea of…" at bounding box center [543, 306] width 279 height 207
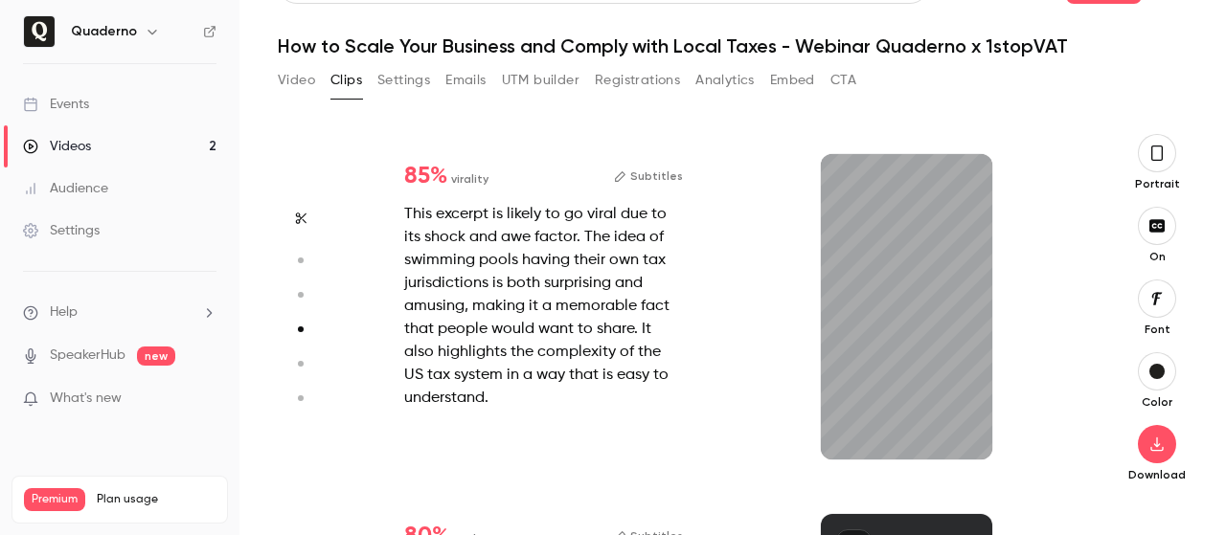
type input "*"
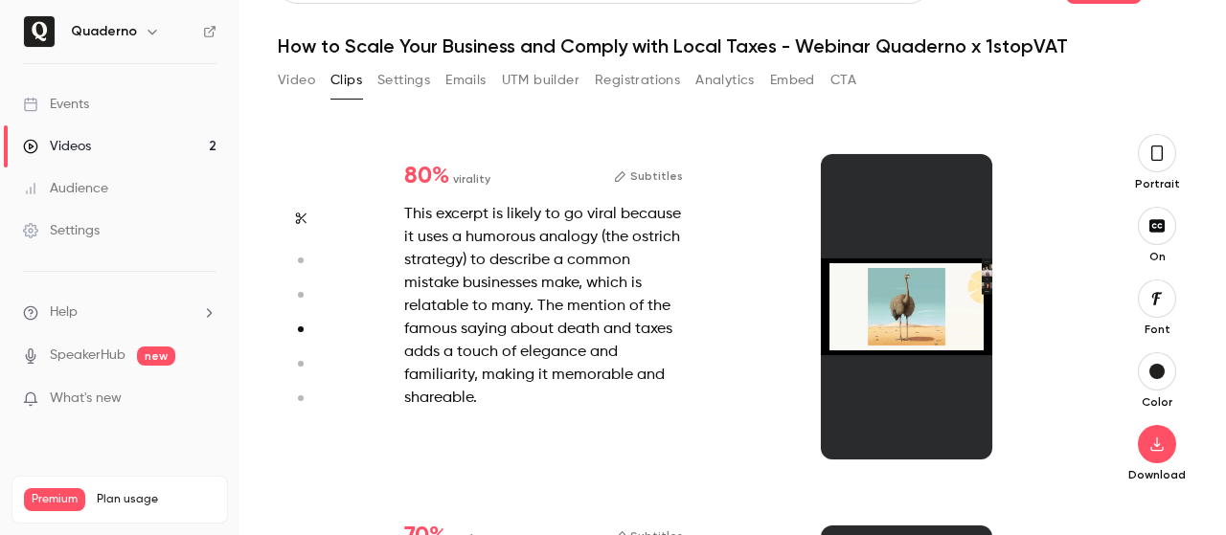
scroll to position [1041, 0]
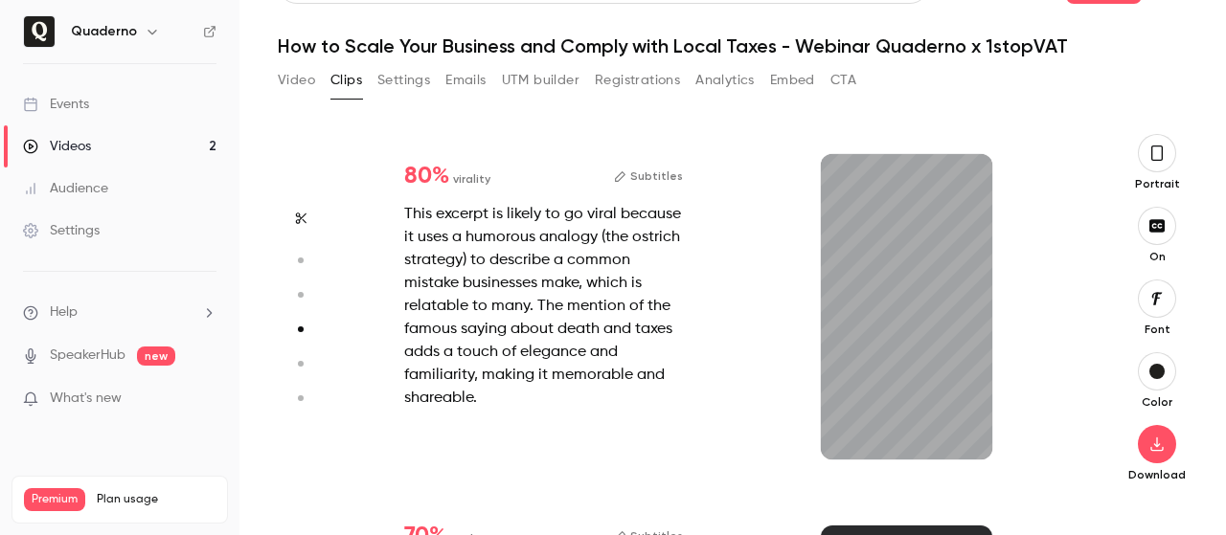
click at [525, 226] on div "This excerpt is likely to go viral because it uses a humorous analogy (the ostr…" at bounding box center [543, 306] width 279 height 207
click at [449, 192] on div "80 % virality Subtitles This excerpt is likely to go viral because it uses a hu…" at bounding box center [544, 287] width 340 height 307
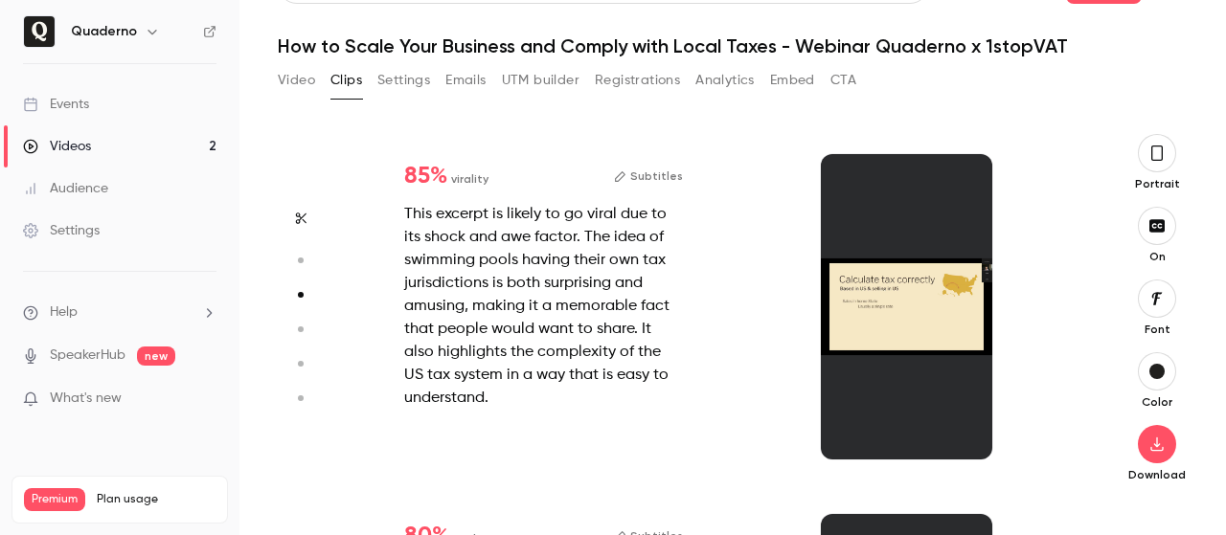
type input "*"
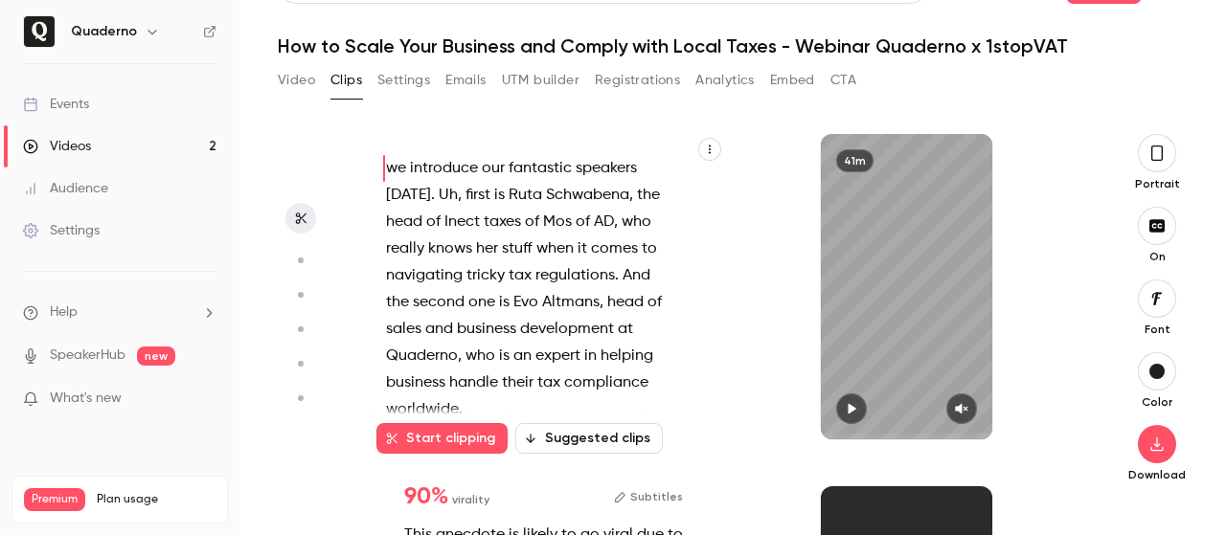
scroll to position [0, 0]
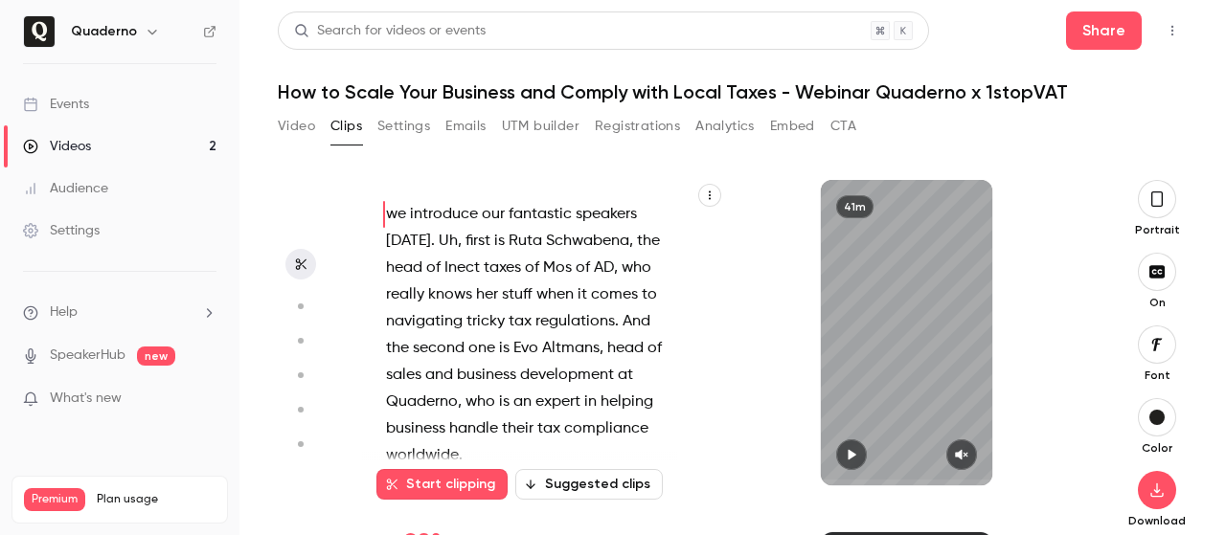
click at [308, 301] on icon "button" at bounding box center [299, 306] width 17 height 13
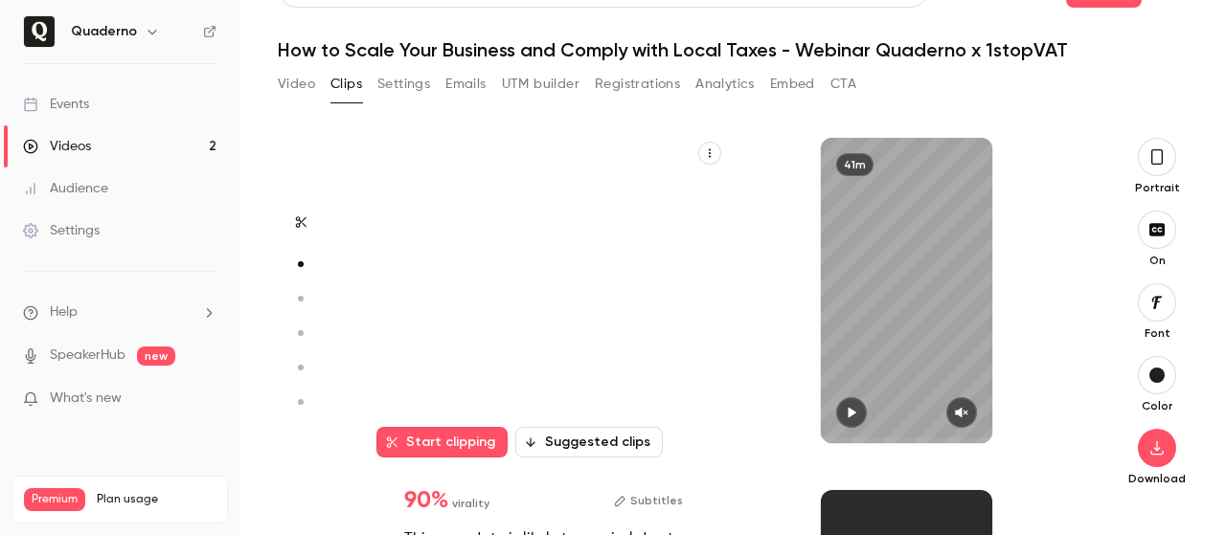
scroll to position [321, 0]
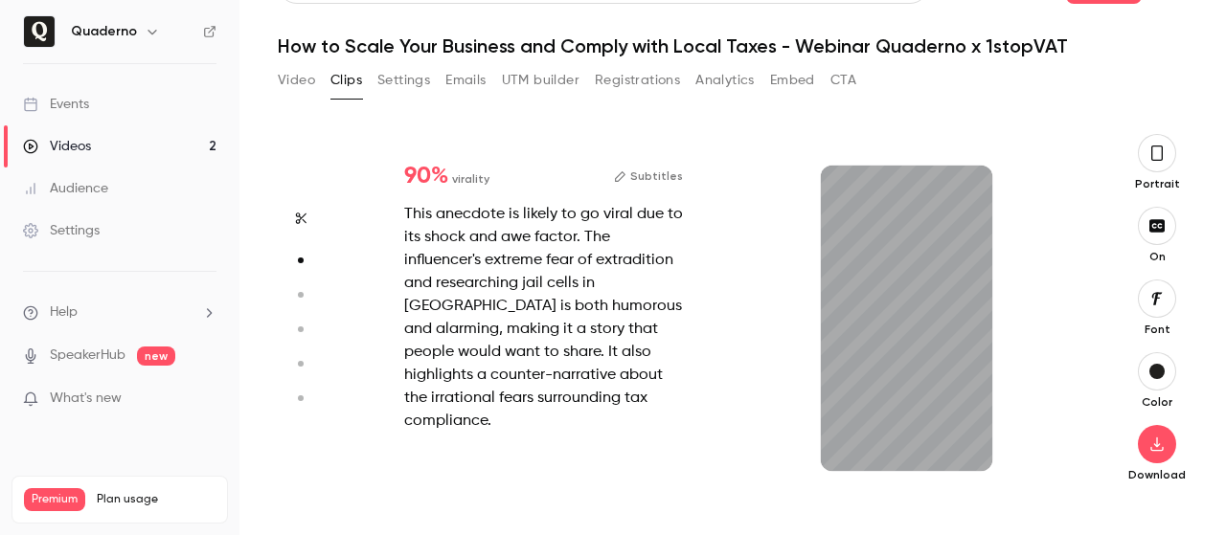
click at [303, 216] on icon "button" at bounding box center [300, 218] width 15 height 13
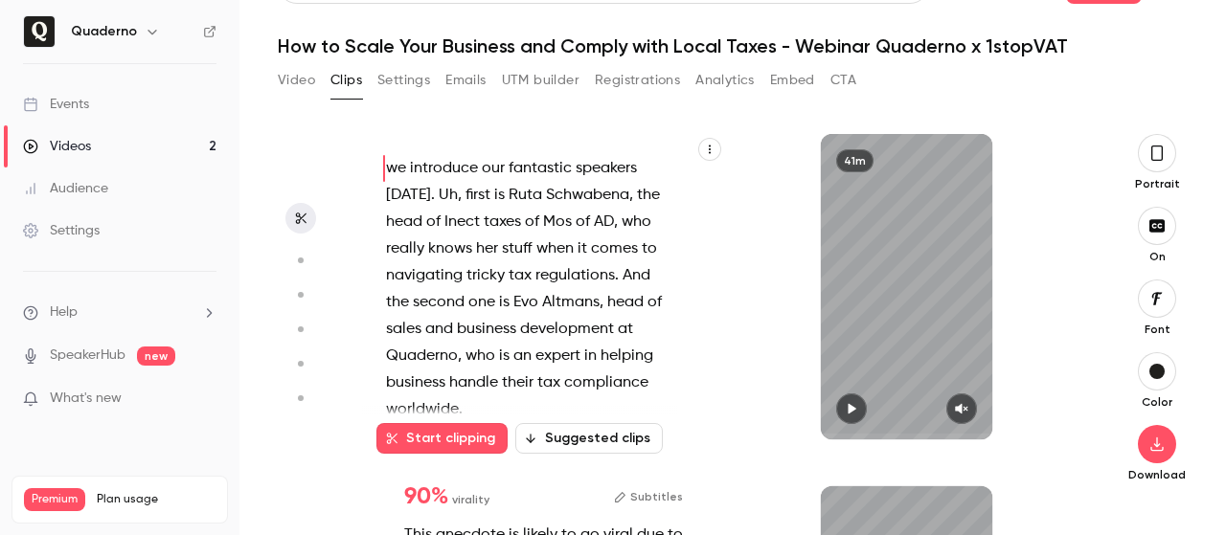
scroll to position [0, 0]
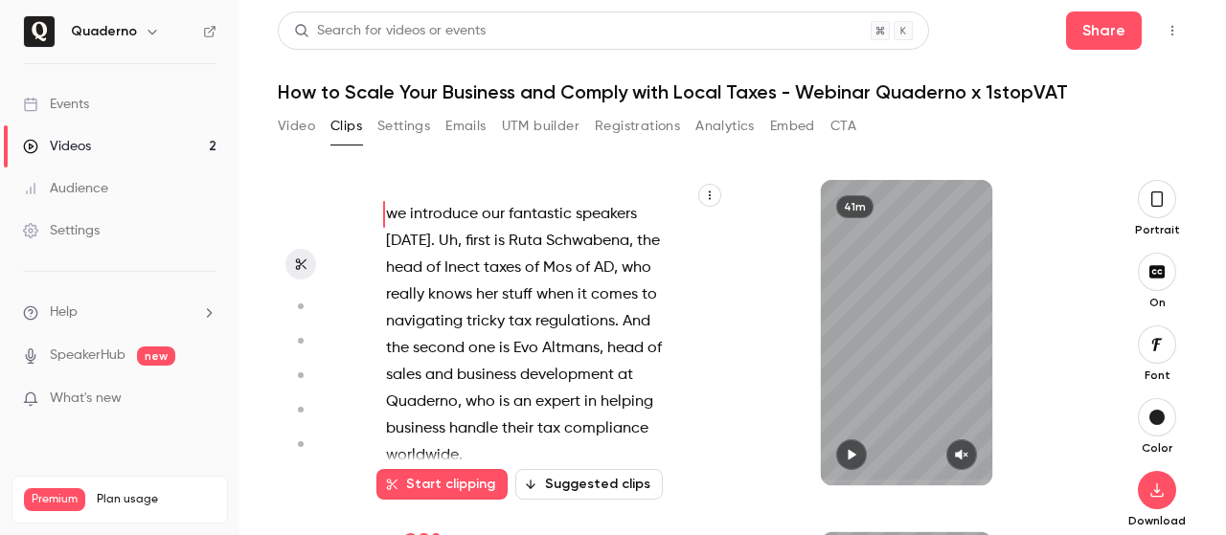
click at [565, 485] on button "Suggested clips" at bounding box center [589, 484] width 148 height 31
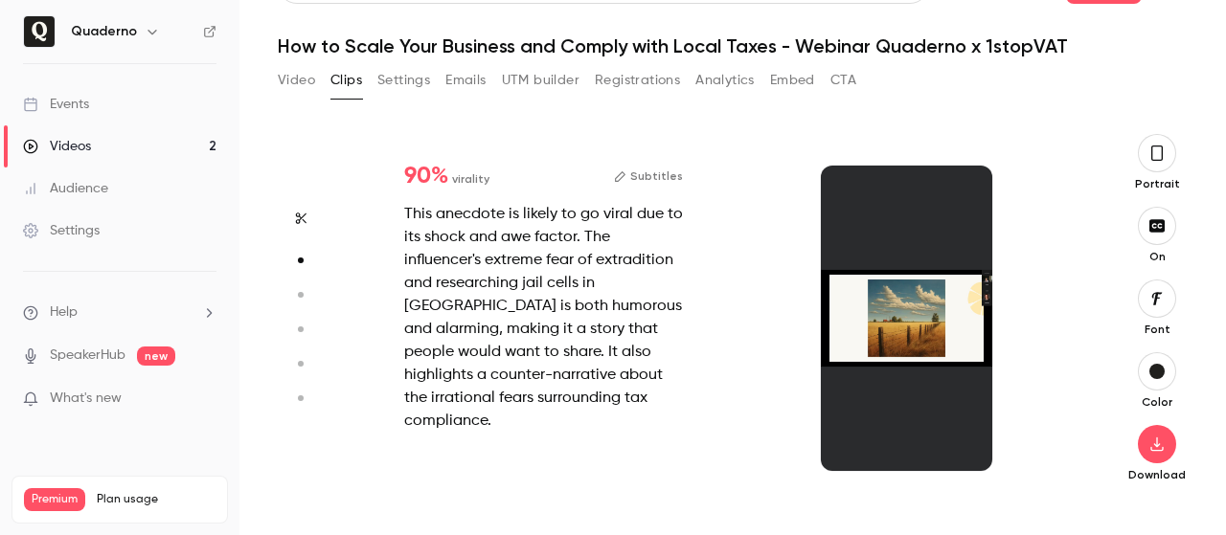
scroll to position [321, 0]
type input "*"
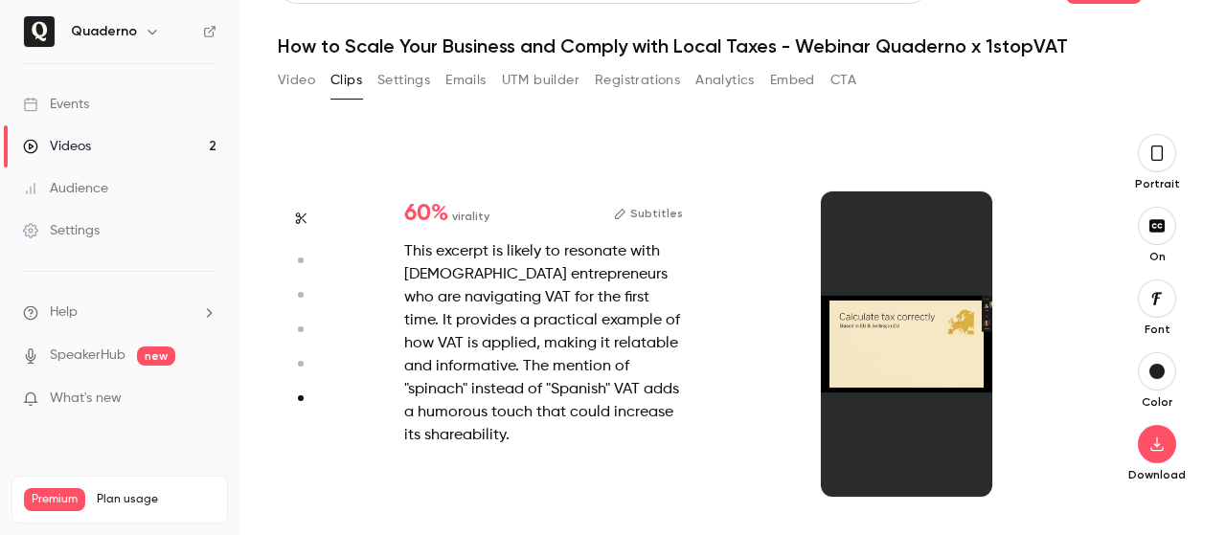
scroll to position [1724, 0]
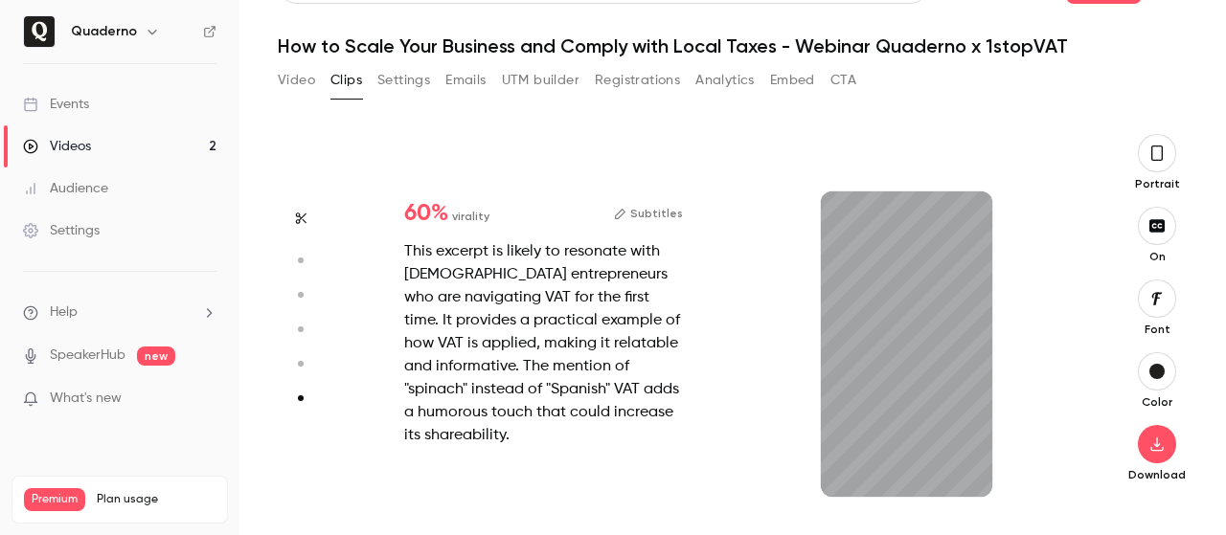
click at [490, 330] on div "This excerpt is likely to resonate with [DEMOGRAPHIC_DATA] entrepreneurs who ar…" at bounding box center [543, 343] width 279 height 207
click at [517, 262] on div "This excerpt is likely to resonate with [DEMOGRAPHIC_DATA] entrepreneurs who ar…" at bounding box center [543, 343] width 279 height 207
click at [633, 216] on button "Subtitles" at bounding box center [648, 213] width 69 height 23
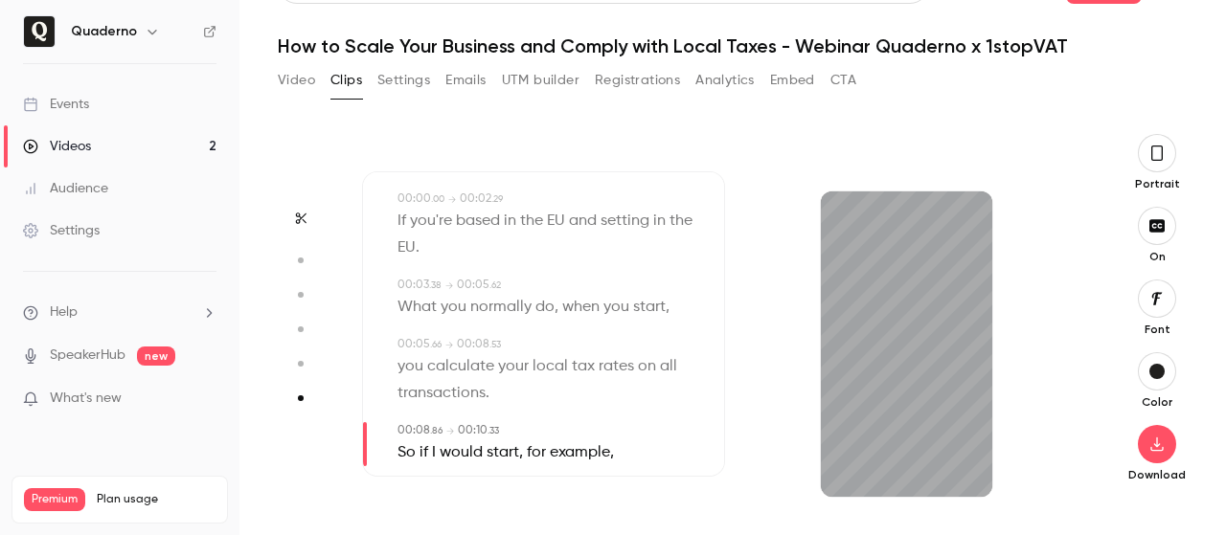
scroll to position [0, 0]
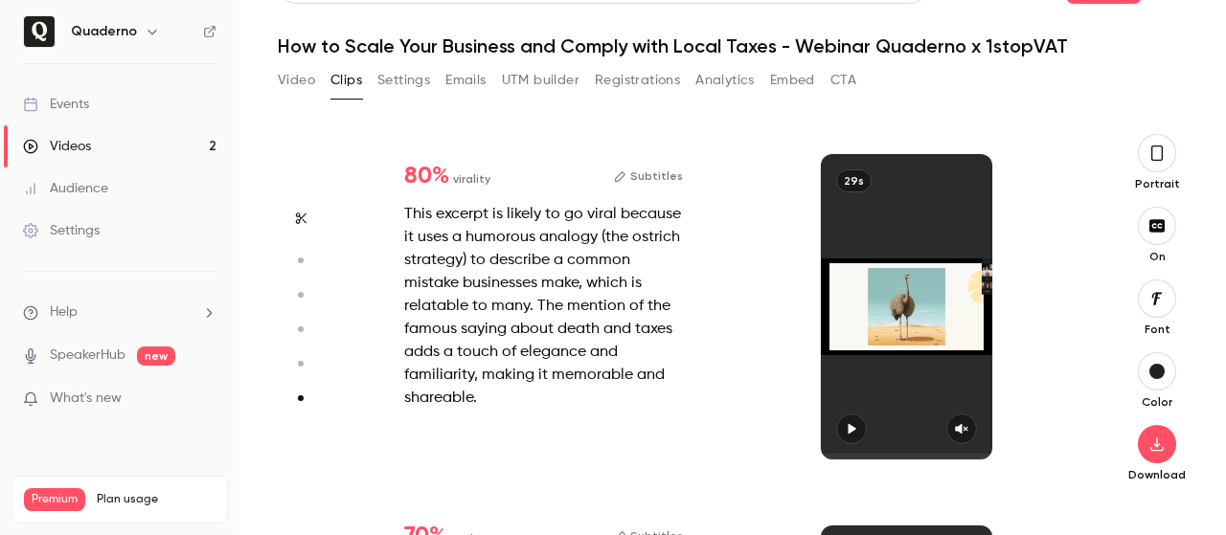
type input "*"
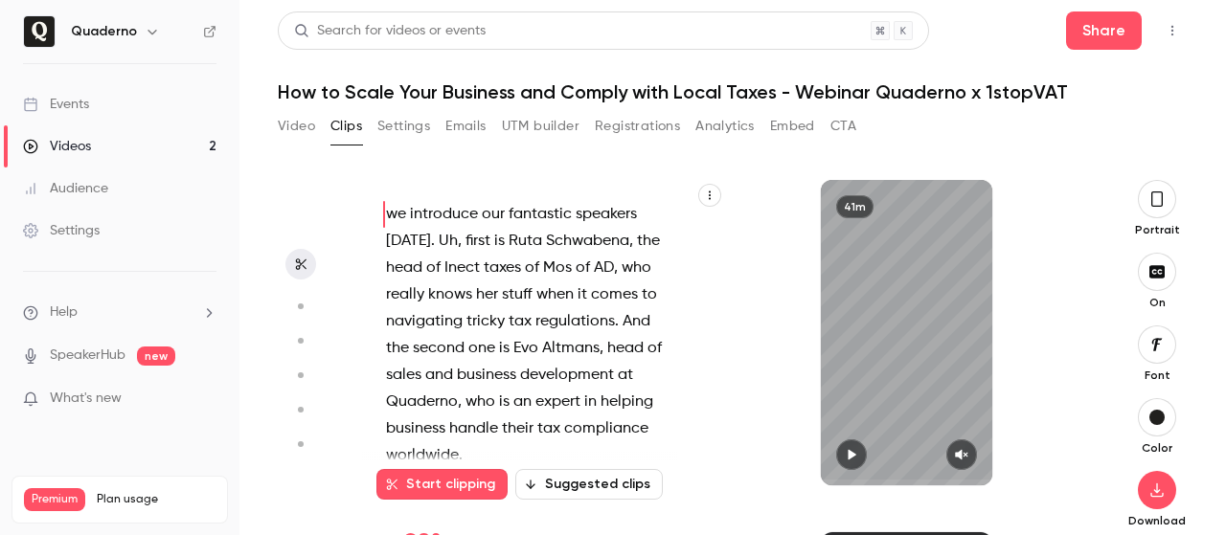
click at [293, 125] on button "Video" at bounding box center [296, 126] width 37 height 31
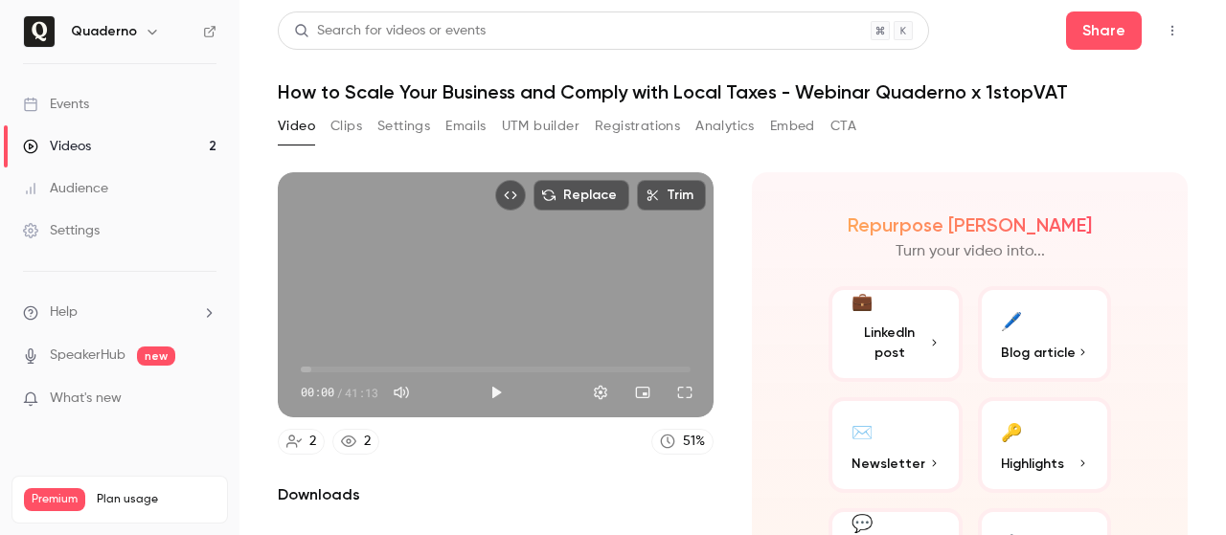
drag, startPoint x: 523, startPoint y: 264, endPoint x: 475, endPoint y: 455, distance: 196.6
click at [475, 455] on div "Replace Trim 00:00 00:00 / 41:13 2 2 51 % Downloads Webinar recording Local spe…" at bounding box center [496, 408] width 436 height 473
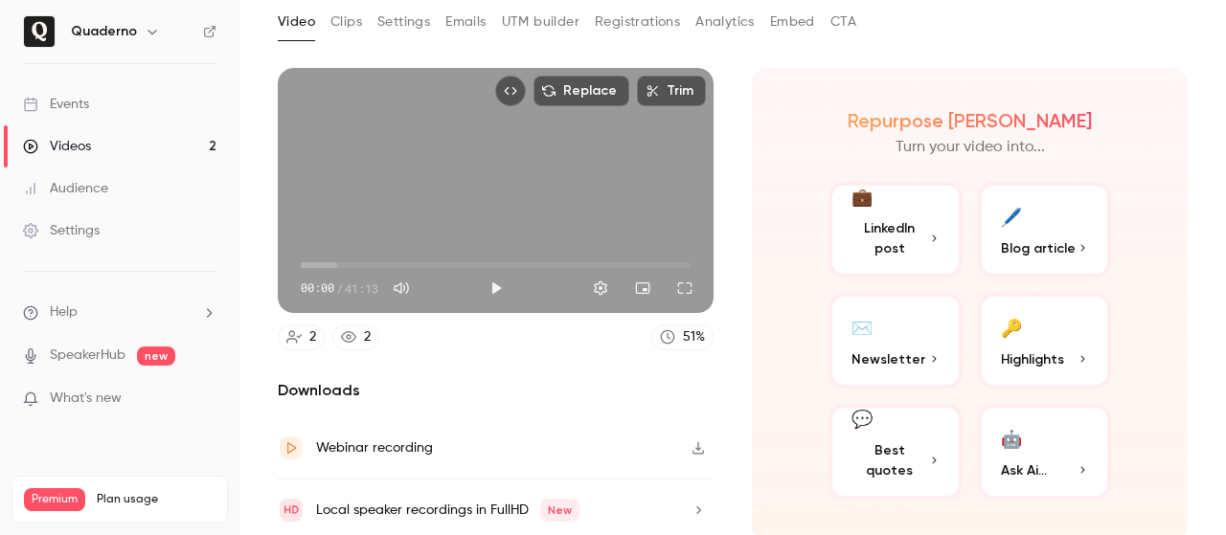
click at [929, 445] on button "💬 Best quotes" at bounding box center [896, 452] width 134 height 96
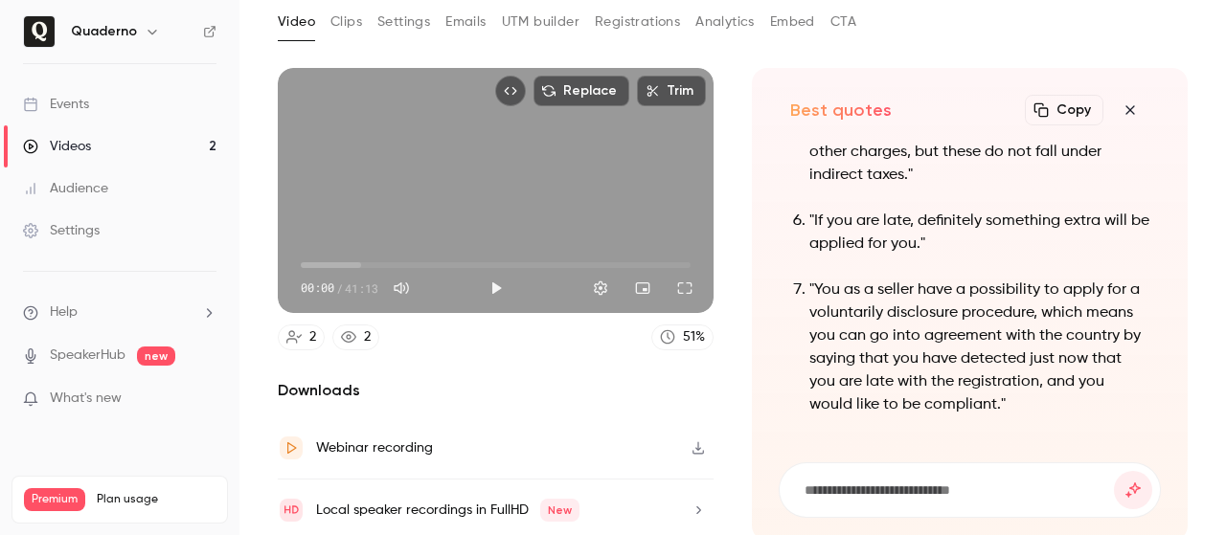
click at [1119, 103] on icon "button" at bounding box center [1130, 110] width 23 height 15
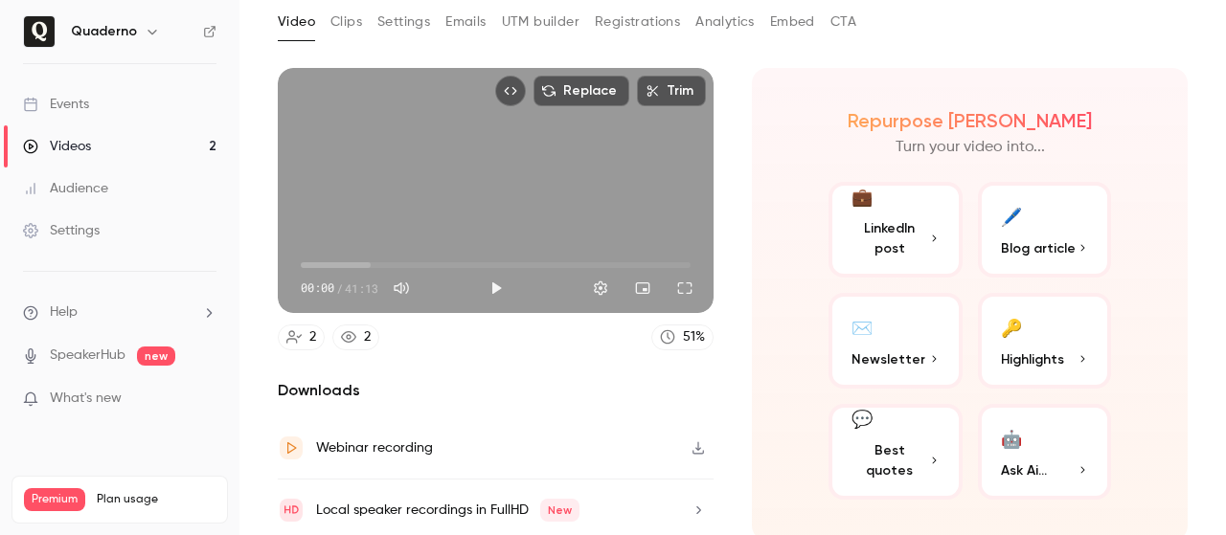
click at [517, 262] on span "00:00" at bounding box center [496, 265] width 390 height 31
click at [552, 261] on span "27:03" at bounding box center [496, 265] width 390 height 31
click at [589, 256] on span "27:03" at bounding box center [496, 265] width 390 height 31
type input "******"
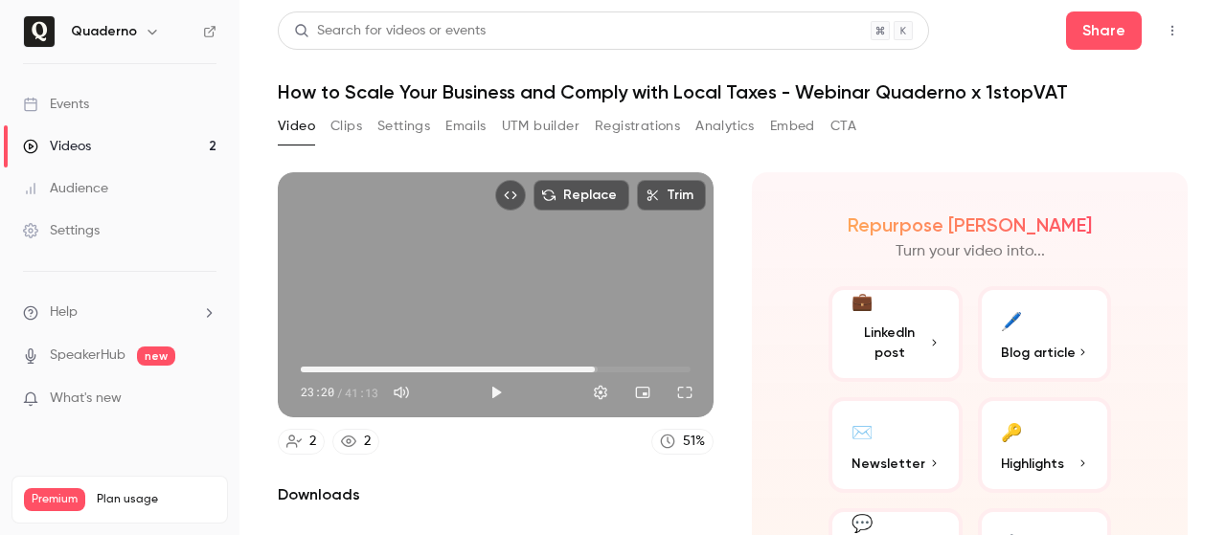
click at [348, 130] on button "Clips" at bounding box center [346, 126] width 32 height 31
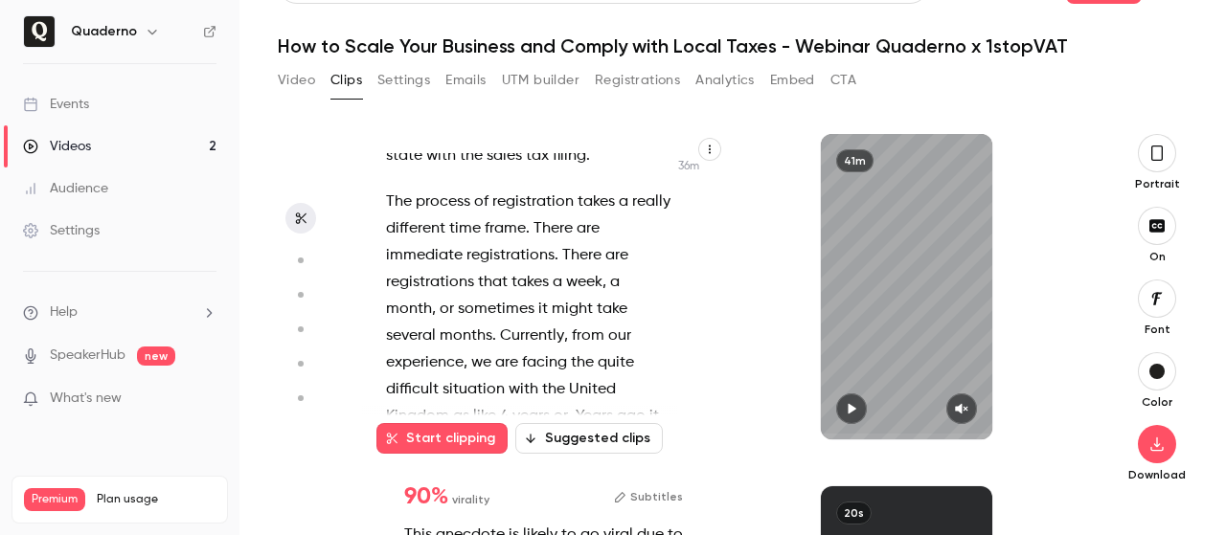
scroll to position [25874, 0]
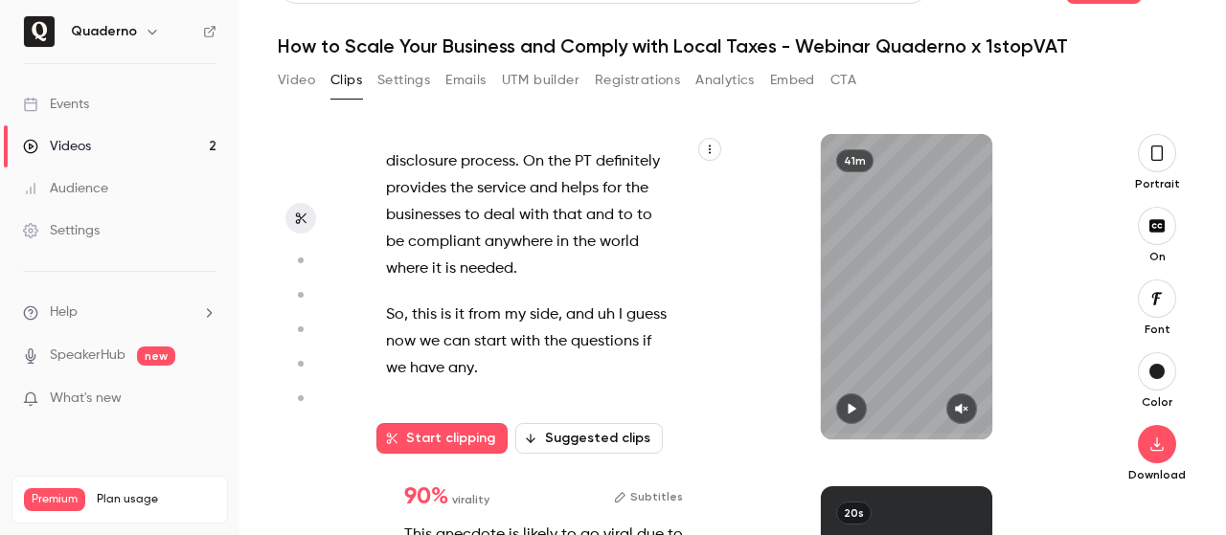
click at [287, 80] on button "Video" at bounding box center [296, 80] width 37 height 31
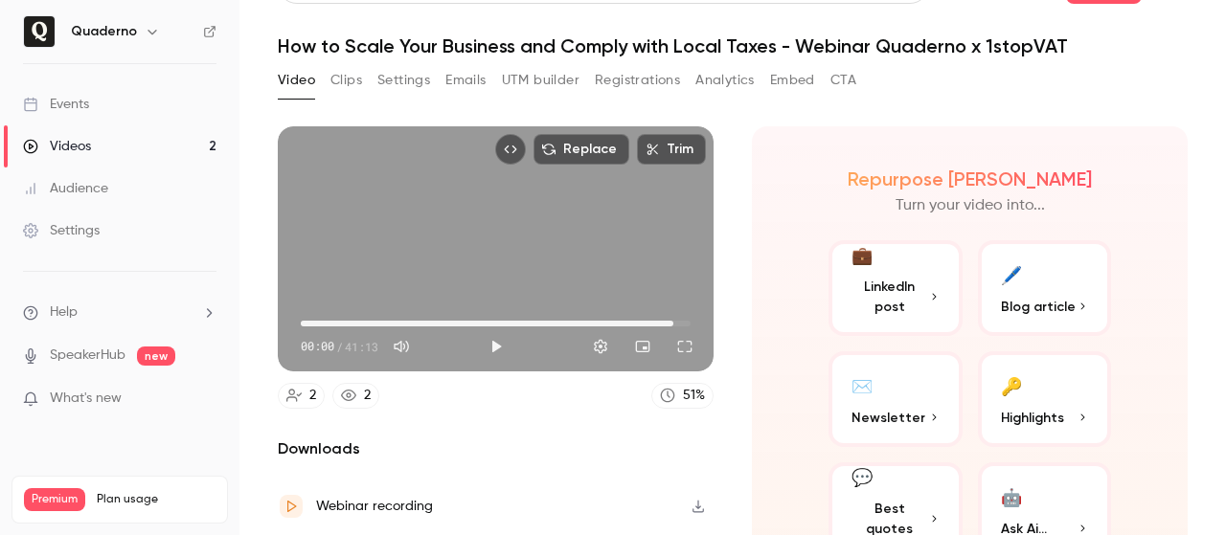
drag, startPoint x: 303, startPoint y: 317, endPoint x: 668, endPoint y: 320, distance: 365.0
click at [671, 321] on span "39:26" at bounding box center [674, 324] width 6 height 6
click at [492, 342] on button "Play" at bounding box center [496, 347] width 38 height 38
click at [672, 318] on div "Full screen" at bounding box center [679, 303] width 81 height 42
drag, startPoint x: 661, startPoint y: 317, endPoint x: 672, endPoint y: 315, distance: 11.7
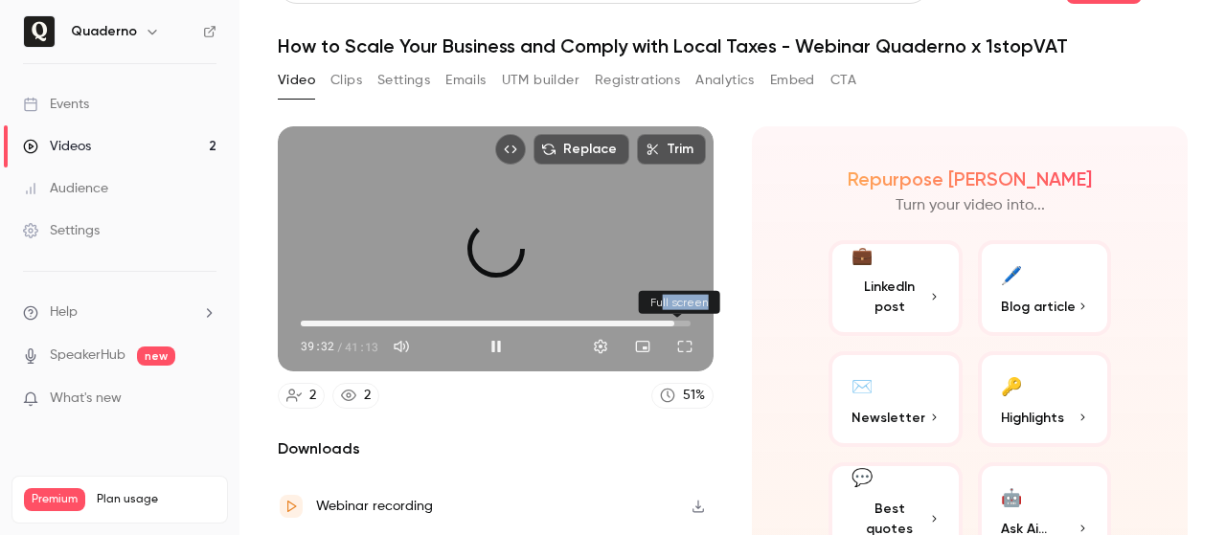
click at [672, 315] on div "Full screen" at bounding box center [679, 303] width 81 height 42
click at [495, 335] on button "Pause" at bounding box center [496, 347] width 38 height 38
type input "******"
